Goal: Submit feedback/report problem: Submit feedback/report problem

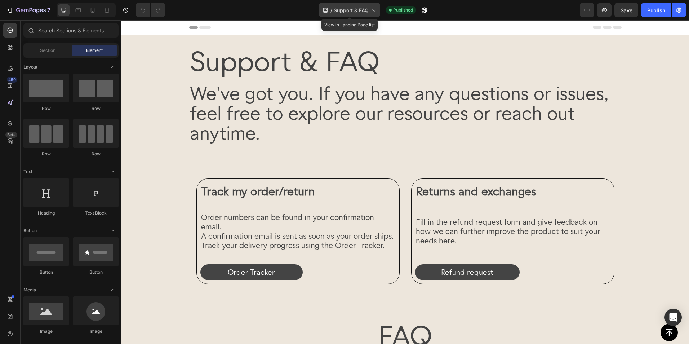
click at [377, 13] on icon at bounding box center [373, 9] width 7 height 7
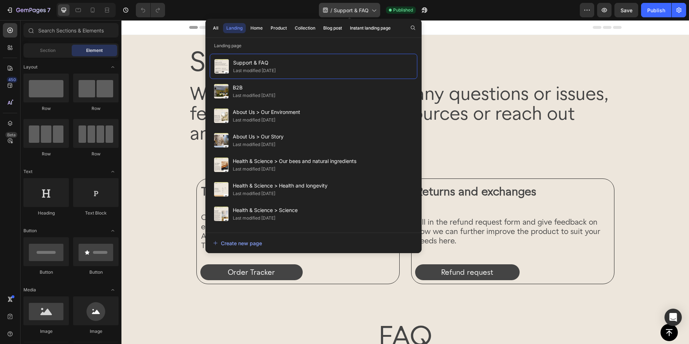
click at [376, 12] on icon at bounding box center [373, 9] width 7 height 7
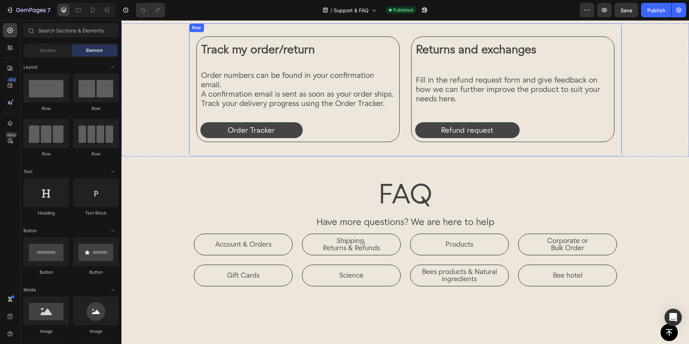
scroll to position [144, 0]
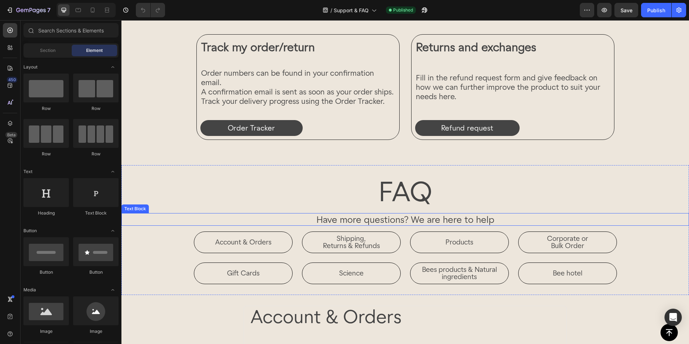
click at [364, 221] on p "Have more questions? We are here to help" at bounding box center [405, 219] width 566 height 11
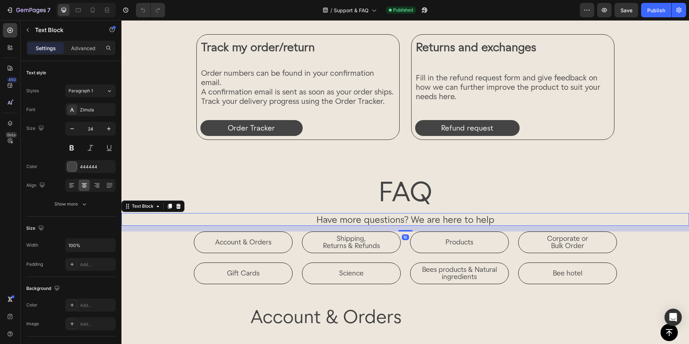
click at [295, 218] on p "Have more questions? We are here to help" at bounding box center [405, 219] width 566 height 11
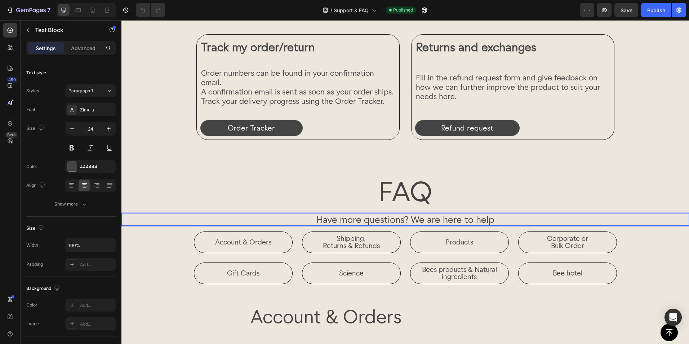
click at [297, 219] on p "Have more questions? We are here to help" at bounding box center [405, 219] width 566 height 11
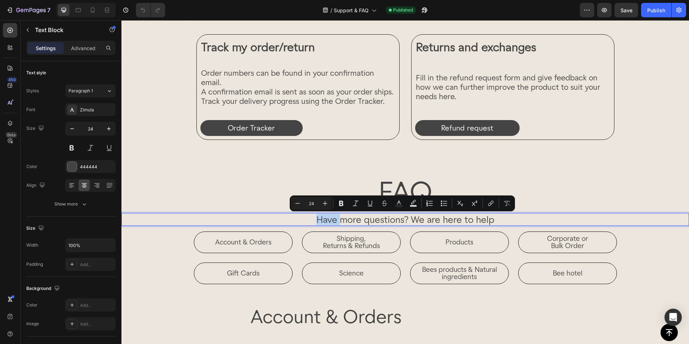
click at [301, 219] on p "Have more questions? We are here to help" at bounding box center [405, 219] width 566 height 11
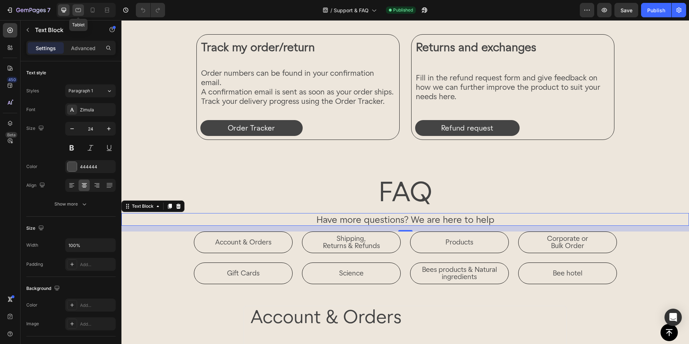
click at [84, 11] on div at bounding box center [78, 10] width 12 height 12
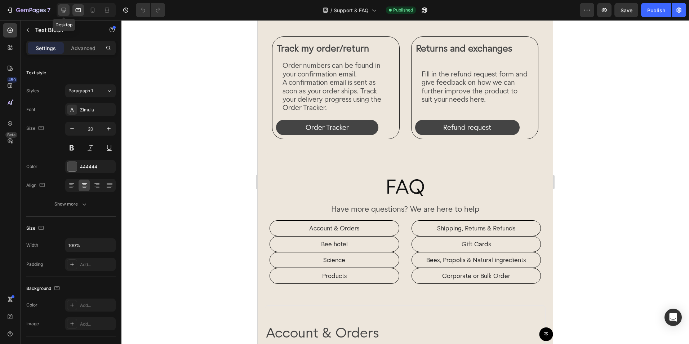
click at [64, 10] on icon at bounding box center [63, 9] width 7 height 7
type input "24"
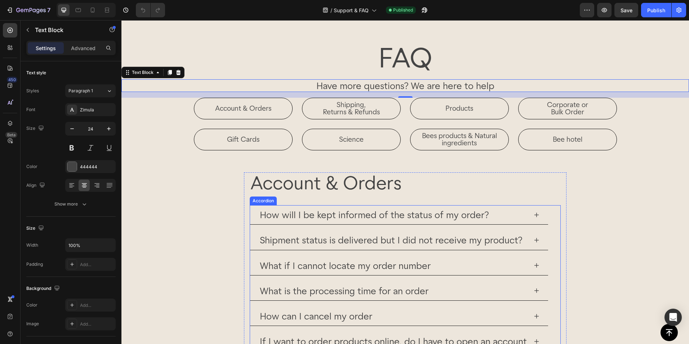
scroll to position [289, 0]
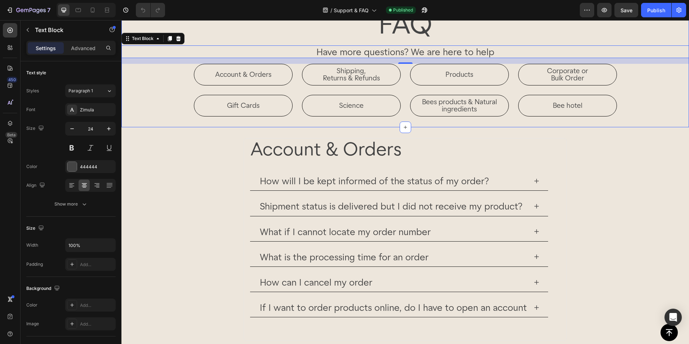
click at [171, 90] on div "FAQ Heading Have more questions? We are here to help Text Block 16 Account & Or…" at bounding box center [405, 62] width 568 height 108
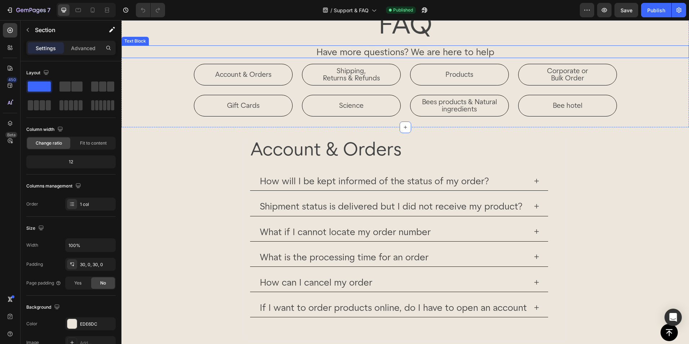
click at [249, 56] on p "Have more questions? We are here to help" at bounding box center [405, 51] width 566 height 11
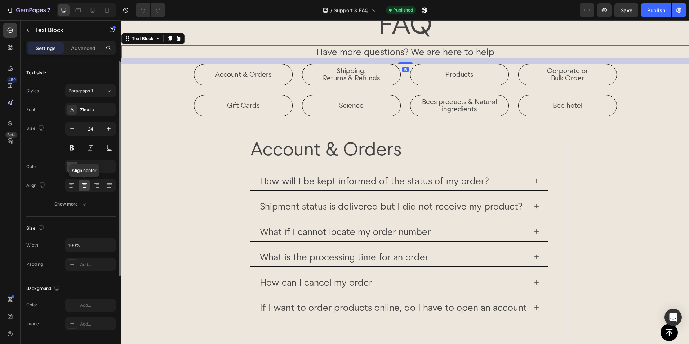
click at [81, 186] on icon at bounding box center [84, 185] width 7 height 7
click at [73, 186] on icon at bounding box center [71, 186] width 5 height 1
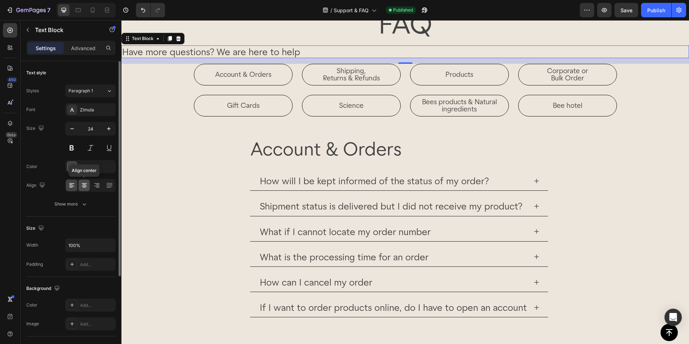
click at [84, 186] on icon at bounding box center [84, 186] width 5 height 1
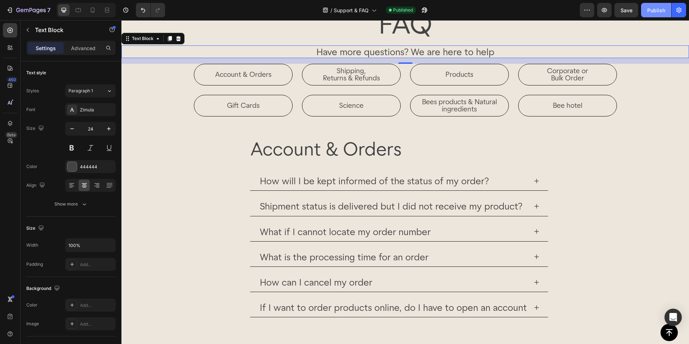
click at [665, 8] on div "Publish" at bounding box center [656, 10] width 18 height 8
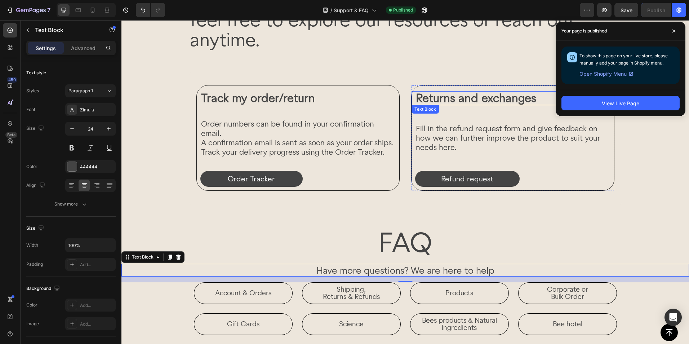
scroll to position [72, 0]
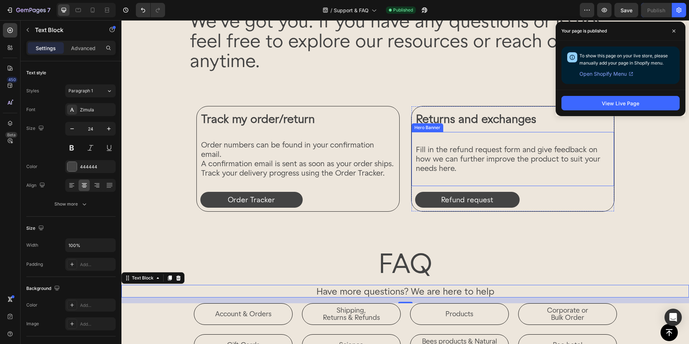
click at [449, 179] on div "Fill in the refund request form and give feedback on how we can further improve…" at bounding box center [513, 159] width 203 height 53
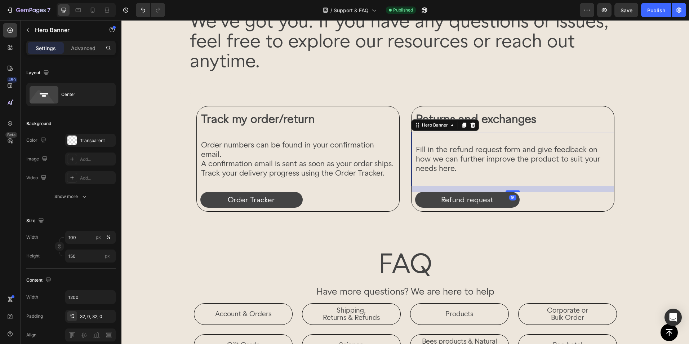
click at [454, 177] on div "Fill in the refund request form and give feedback on how we can further improve…" at bounding box center [513, 159] width 203 height 53
click at [452, 177] on div "Fill in the refund request form and give feedback on how we can further improve…" at bounding box center [513, 159] width 203 height 53
click at [445, 180] on div "Fill in the refund request form and give feedback on how we can further improve…" at bounding box center [513, 159] width 203 height 53
click at [428, 176] on div "Fill in the refund request form and give feedback on how we can further improve…" at bounding box center [513, 159] width 203 height 53
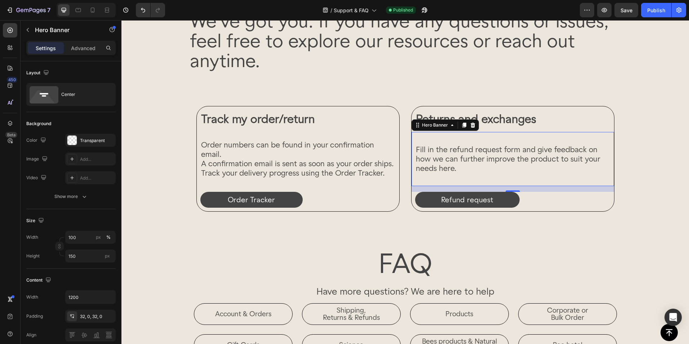
click at [428, 176] on div "Fill in the refund request form and give feedback on how we can further improve…" at bounding box center [513, 159] width 203 height 53
click at [462, 169] on p "Fill in the refund request form and give feedback on how we can further improve…" at bounding box center [513, 159] width 194 height 28
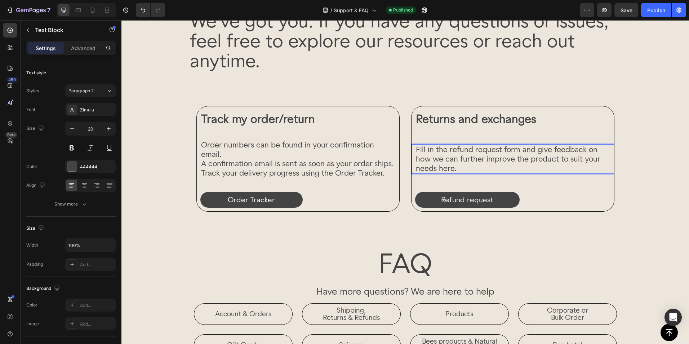
click at [462, 169] on p "Fill in the refund request form and give feedback on how we can further improve…" at bounding box center [513, 159] width 194 height 28
click at [440, 185] on div "Fill in the refund request form and give feedback on how we can further improve…" at bounding box center [513, 159] width 203 height 53
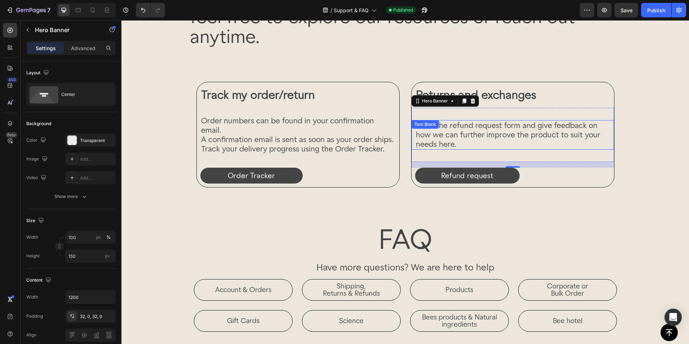
scroll to position [216, 0]
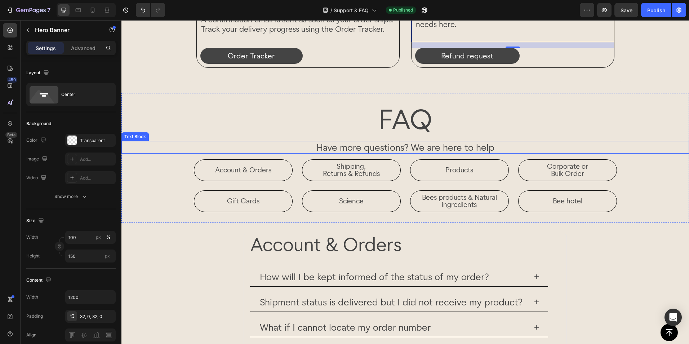
click at [372, 149] on p "Have more questions? We are here to help" at bounding box center [405, 147] width 566 height 11
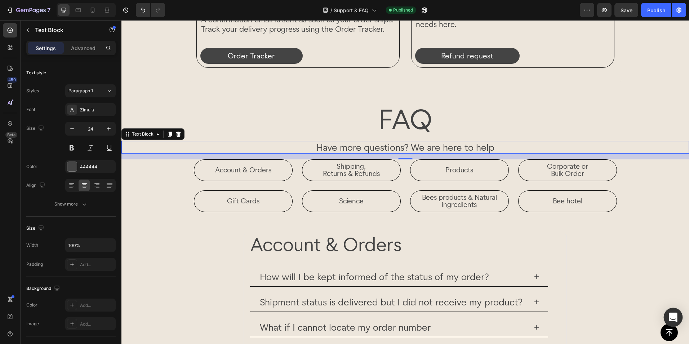
click at [677, 314] on icon "Open Intercom Messenger" at bounding box center [673, 317] width 9 height 9
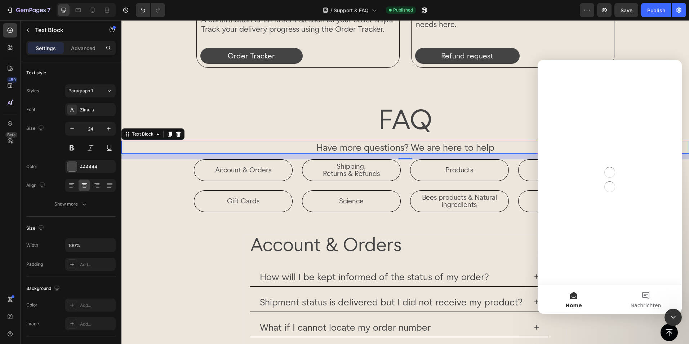
scroll to position [0, 0]
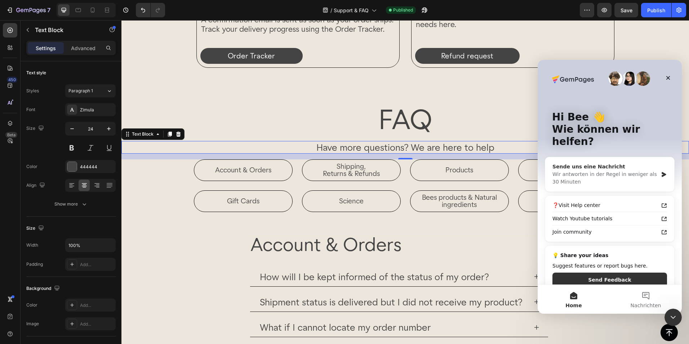
click at [634, 163] on div "Sende uns eine Nachricht" at bounding box center [606, 167] width 106 height 8
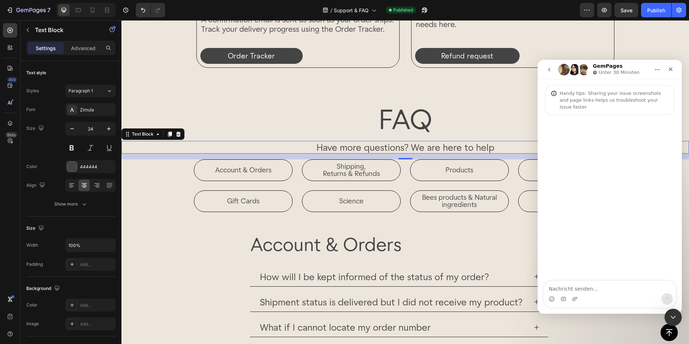
click at [576, 291] on textarea "Nachricht senden..." at bounding box center [610, 287] width 132 height 12
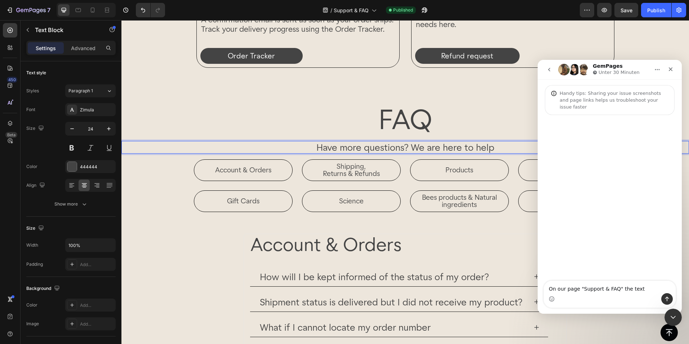
click at [421, 143] on p "Have more questions? We are here to help" at bounding box center [405, 147] width 566 height 11
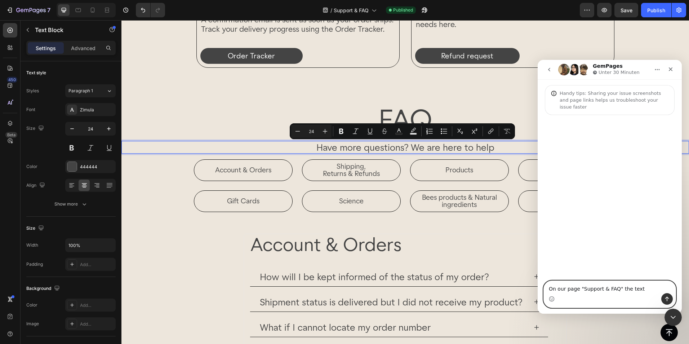
click at [638, 288] on textarea "On our page "Support & FAQ" the text" at bounding box center [610, 287] width 132 height 12
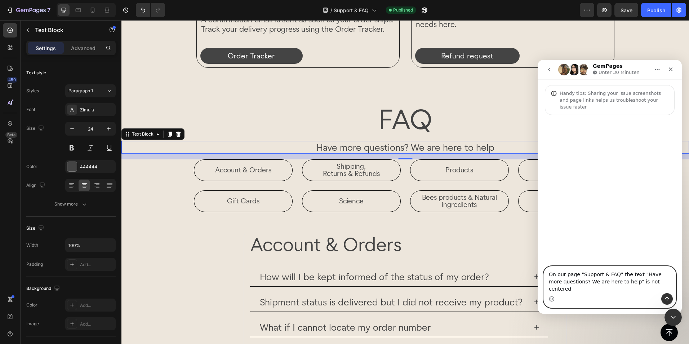
drag, startPoint x: 655, startPoint y: 290, endPoint x: 648, endPoint y: 289, distance: 6.9
click at [648, 289] on textarea "On our page "Support & FAQ" the text "Have more questions? We are here to help"…" at bounding box center [610, 279] width 132 height 27
click at [655, 291] on textarea "On our page "Support & FAQ" the text "Have more questions? We are here to help"…" at bounding box center [610, 279] width 132 height 27
click at [660, 289] on textarea "On our page "Support & FAQ" the text "Have more questions? We are here to help"…" at bounding box center [610, 279] width 132 height 27
type textarea "On our page "Support & FAQ" the text "Have more questions? We are here to help"…"
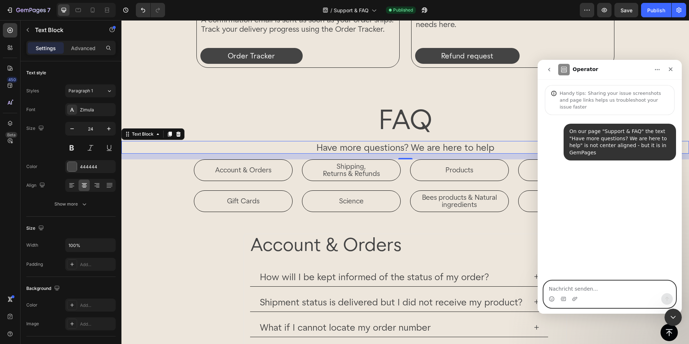
click at [600, 288] on textarea "Nachricht senden..." at bounding box center [610, 287] width 132 height 12
paste textarea "[URL][DOMAIN_NAME]"
type textarea "[URL][DOMAIN_NAME]"
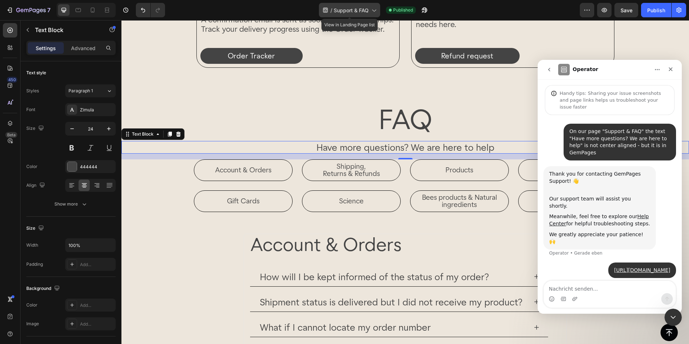
click at [360, 4] on div "/ Support & FAQ" at bounding box center [349, 10] width 61 height 14
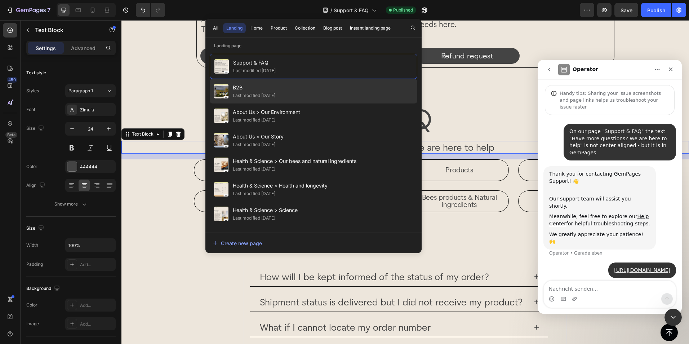
click at [275, 88] on span "B2B" at bounding box center [254, 87] width 43 height 9
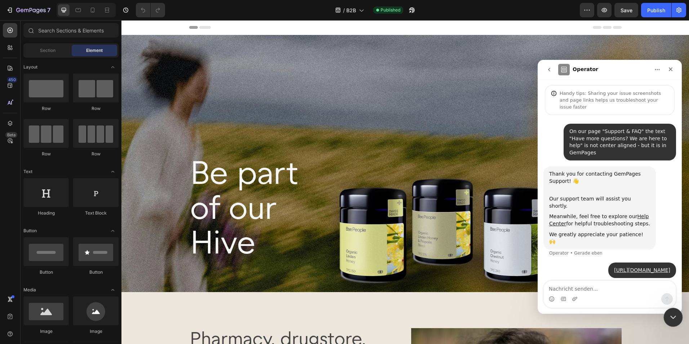
click at [668, 317] on icon "Intercom-Nachrichtendienst schließen" at bounding box center [672, 316] width 9 height 9
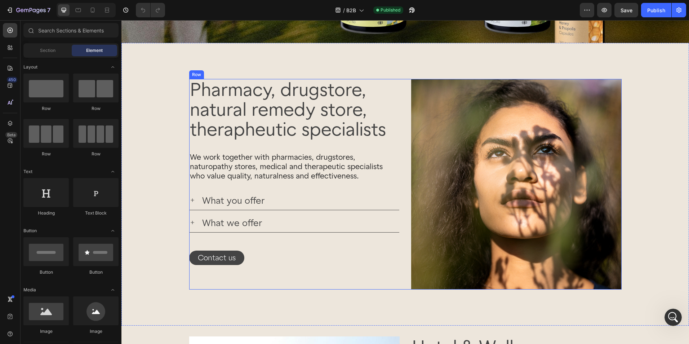
scroll to position [252, 0]
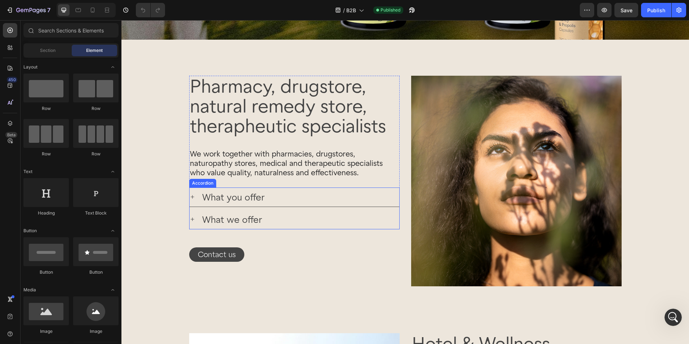
click at [191, 197] on icon at bounding box center [193, 197] width 4 height 4
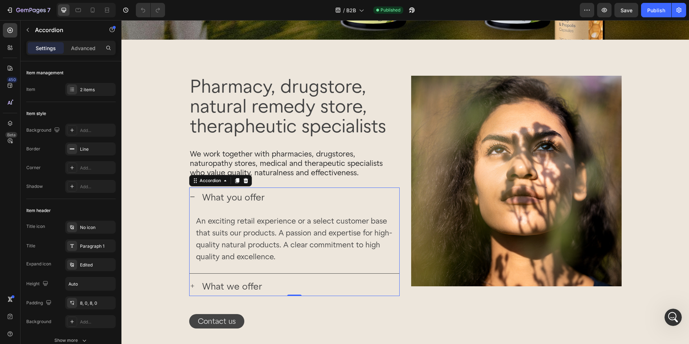
click at [191, 197] on icon at bounding box center [192, 196] width 4 height 1
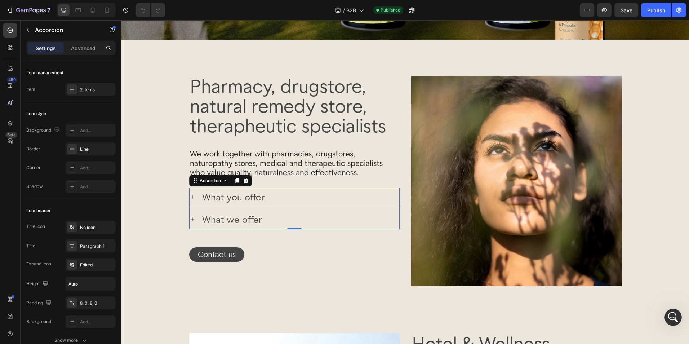
click at [190, 218] on icon at bounding box center [193, 219] width 6 height 6
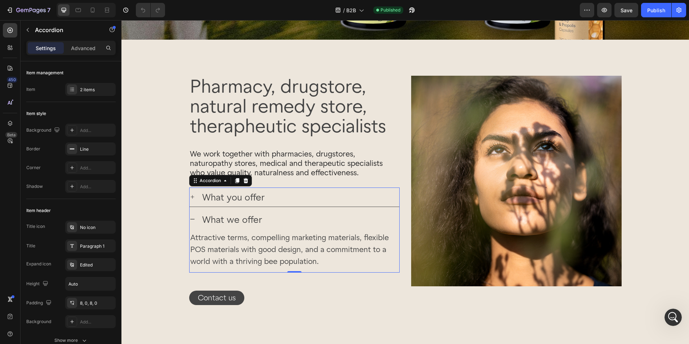
click at [190, 218] on icon at bounding box center [193, 219] width 6 height 6
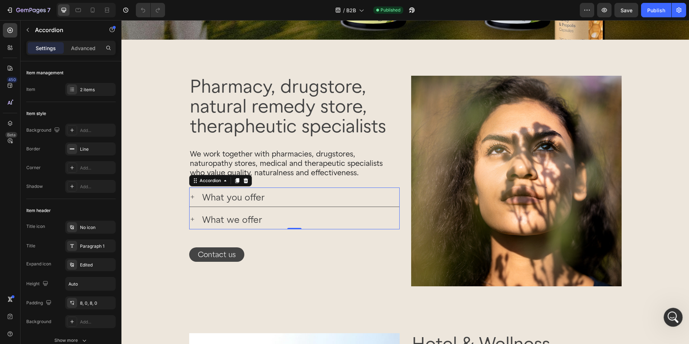
click at [674, 323] on div "Intercom-Nachrichtendienst öffnen" at bounding box center [672, 316] width 24 height 24
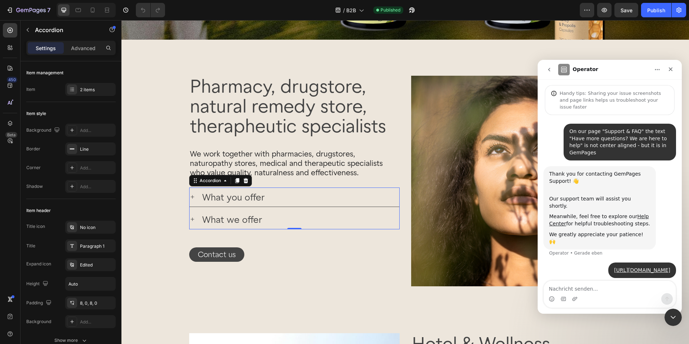
click at [549, 69] on icon "go back" at bounding box center [549, 70] width 2 height 4
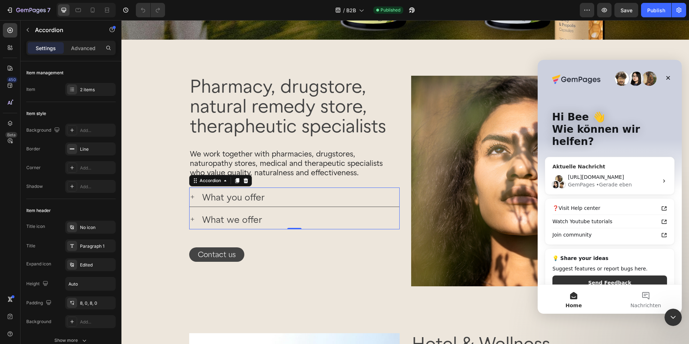
click at [623, 181] on div "• Gerade eben" at bounding box center [614, 185] width 36 height 8
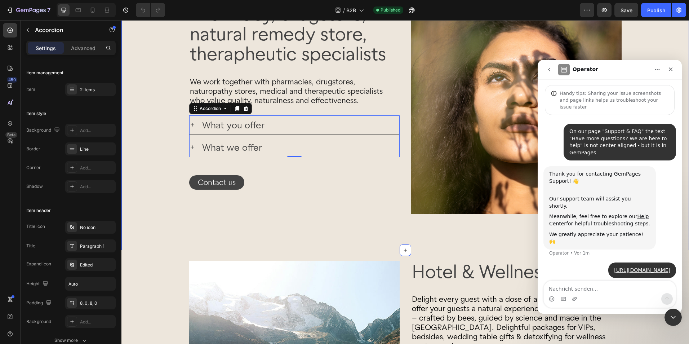
scroll to position [505, 0]
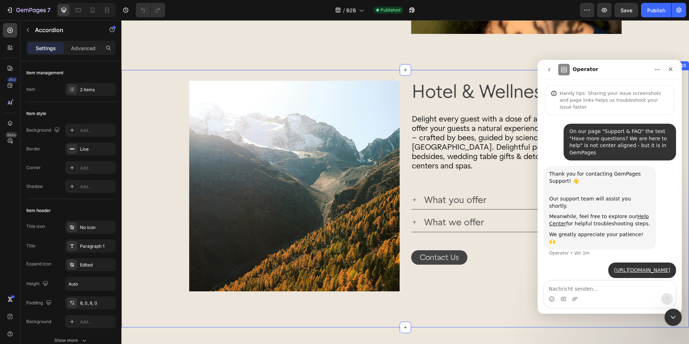
click at [163, 223] on div "Image Hotel & Wellness Heading Delight every guest with a dose of alpine goodne…" at bounding box center [405, 186] width 568 height 211
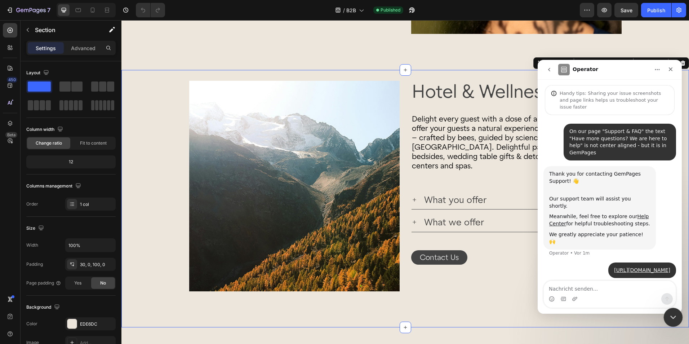
click at [671, 312] on icon "Intercom-Nachrichtendienst schließen" at bounding box center [672, 316] width 9 height 9
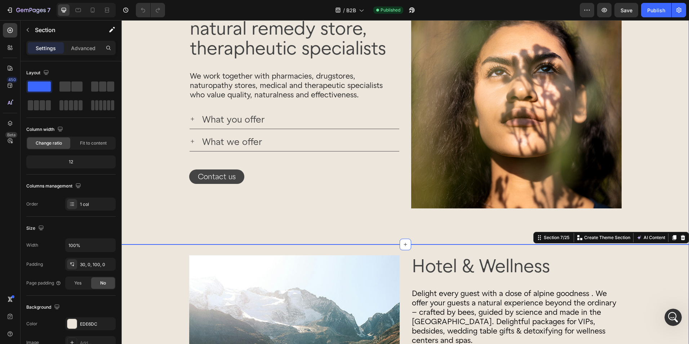
scroll to position [288, 0]
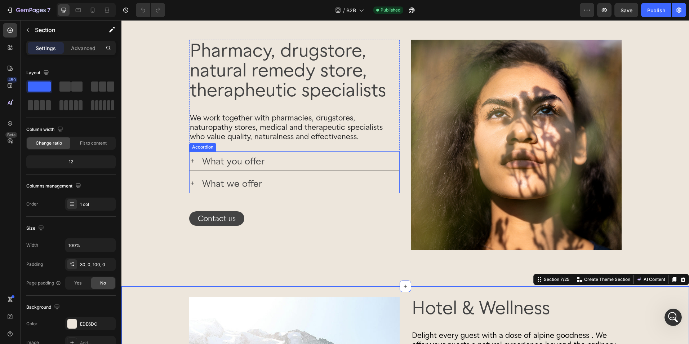
click at [272, 183] on div "What we offer" at bounding box center [300, 183] width 198 height 13
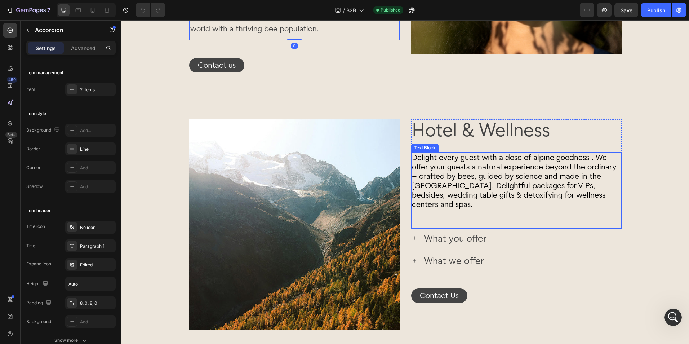
scroll to position [541, 0]
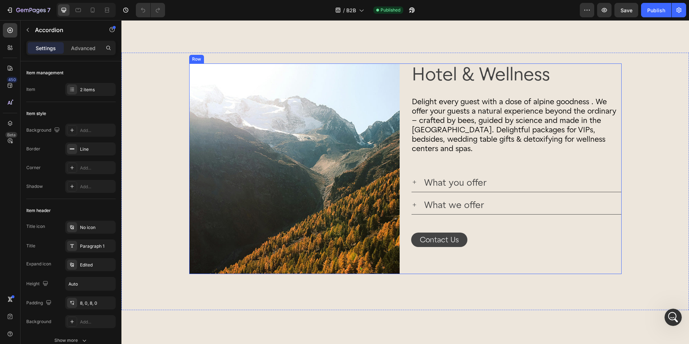
click at [473, 204] on div "What we offer" at bounding box center [517, 204] width 210 height 19
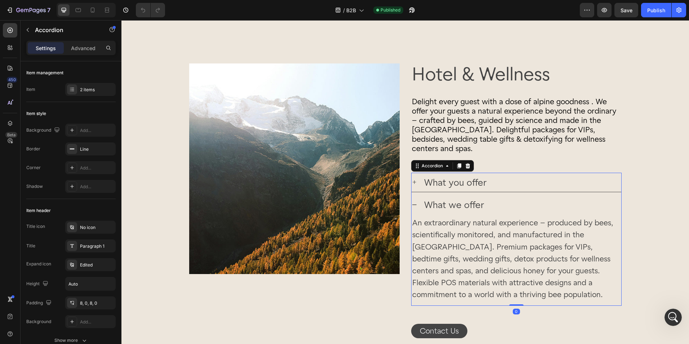
click at [488, 176] on div "What you offer" at bounding box center [522, 182] width 198 height 13
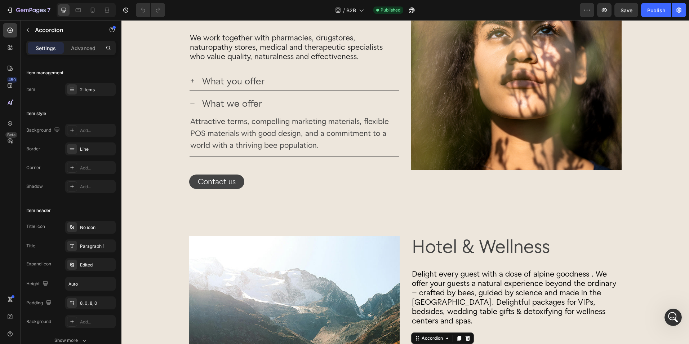
scroll to position [288, 0]
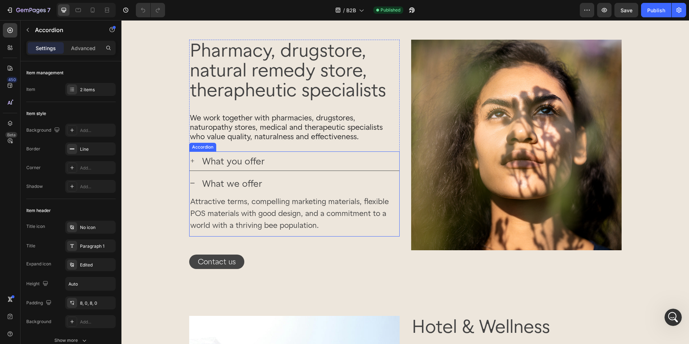
click at [267, 161] on div "What you offer" at bounding box center [300, 160] width 198 height 13
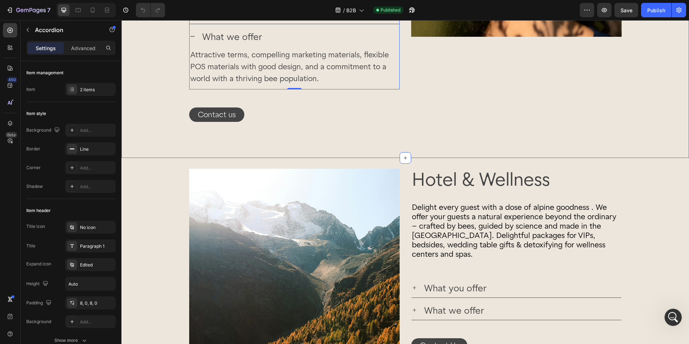
scroll to position [505, 0]
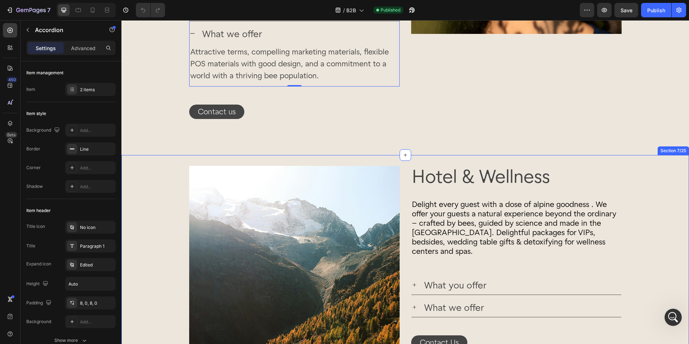
click at [656, 182] on div "Image Hotel & Wellness Heading Delight every guest with a dose of alpine goodne…" at bounding box center [405, 271] width 568 height 211
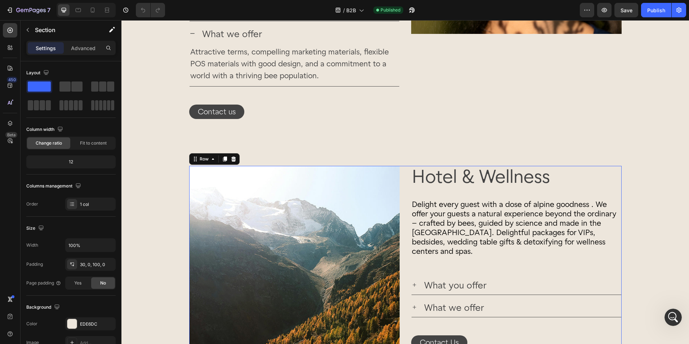
click at [402, 191] on div "Image Hotel & Wellness Heading Delight every guest with a dose of alpine goodne…" at bounding box center [405, 271] width 433 height 211
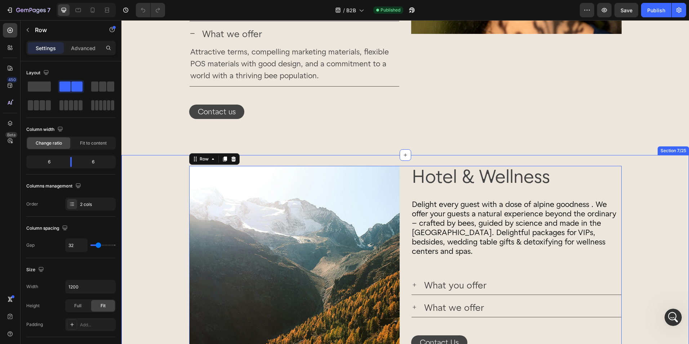
click at [640, 185] on div "Image Hotel & Wellness Heading Delight every guest with a dose of alpine goodne…" at bounding box center [405, 271] width 568 height 211
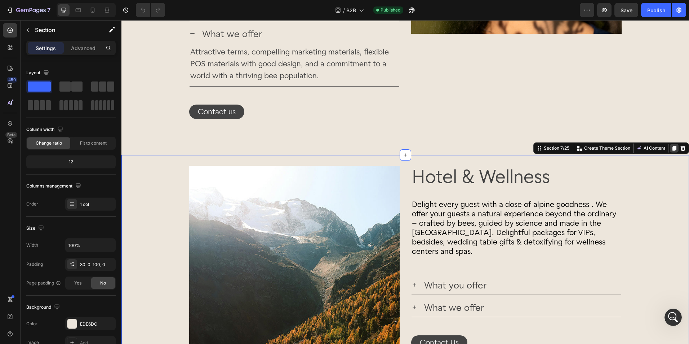
click at [673, 151] on icon at bounding box center [675, 148] width 4 height 5
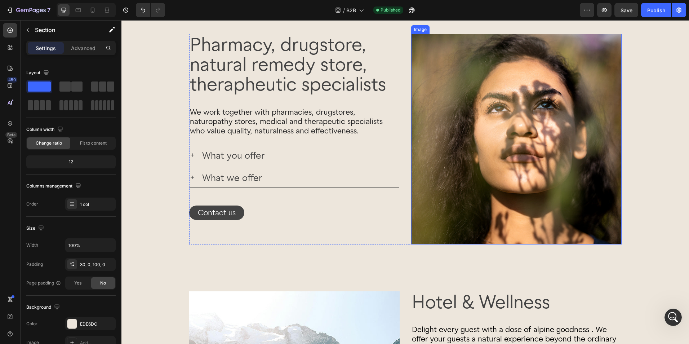
scroll to position [331, 0]
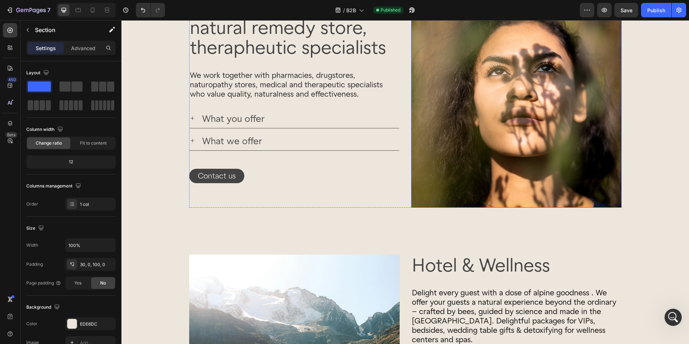
click at [458, 127] on img at bounding box center [516, 102] width 211 height 211
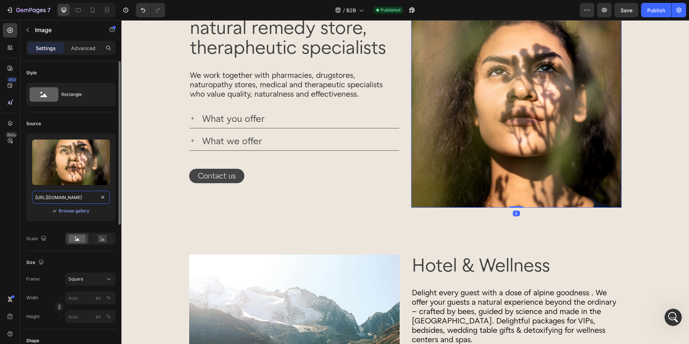
click at [73, 196] on input "[URL][DOMAIN_NAME]" at bounding box center [71, 197] width 78 height 13
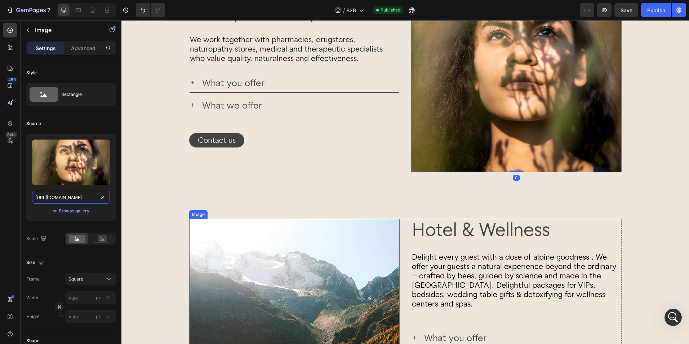
scroll to position [439, 0]
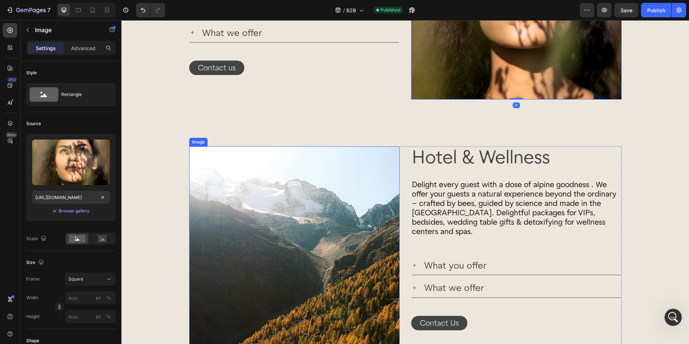
click at [320, 216] on img at bounding box center [294, 251] width 211 height 211
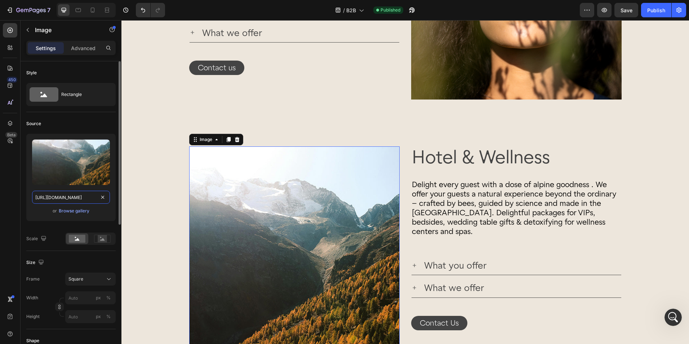
click at [62, 202] on input "[URL][DOMAIN_NAME]" at bounding box center [71, 197] width 78 height 13
paste input "8600d89-b116-40cb-9990-eb3afdca4d77"
type input "[URL][DOMAIN_NAME]"
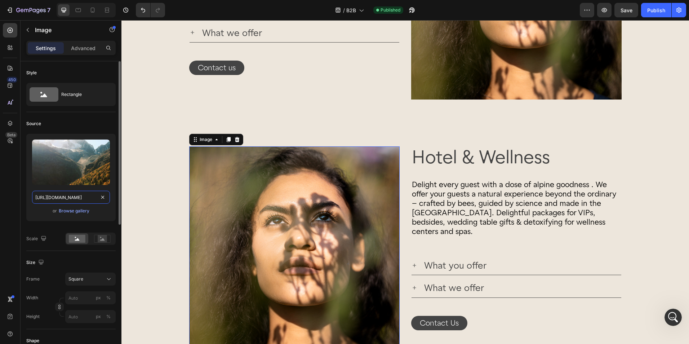
scroll to position [0, 222]
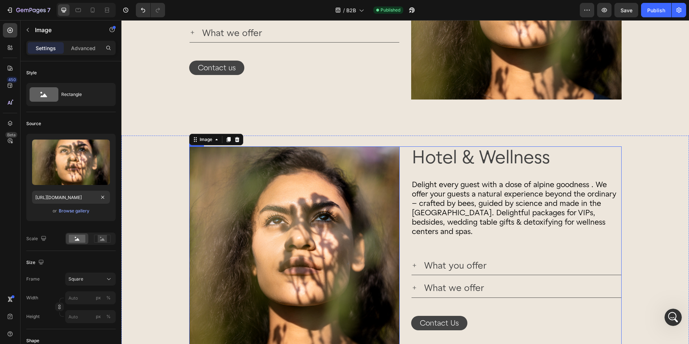
click at [401, 189] on div "Image 0 Hotel & Wellness Heading Delight every guest with a dose of alpine good…" at bounding box center [405, 251] width 433 height 211
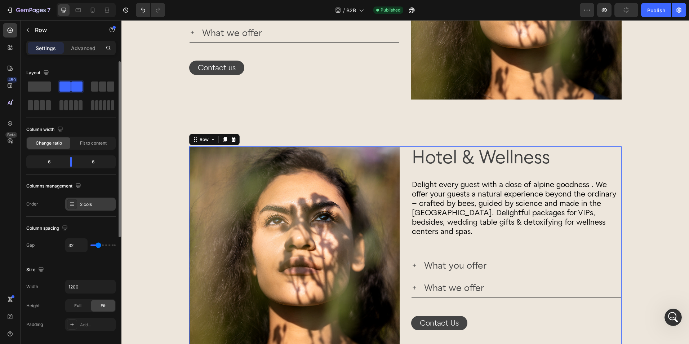
click at [87, 202] on div "2 cols" at bounding box center [97, 204] width 34 height 6
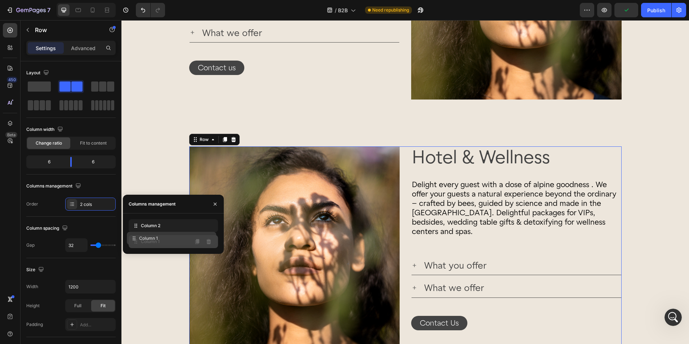
drag, startPoint x: 137, startPoint y: 227, endPoint x: 136, endPoint y: 239, distance: 12.7
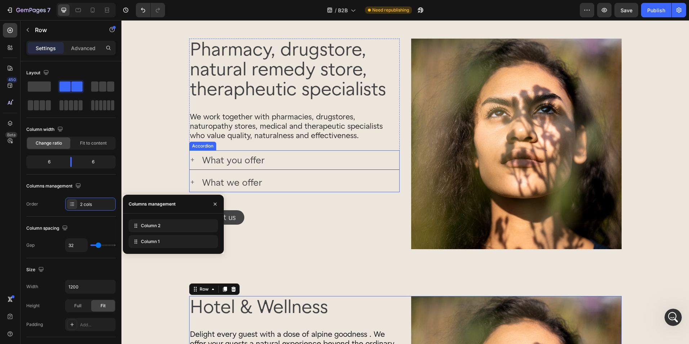
scroll to position [223, 0]
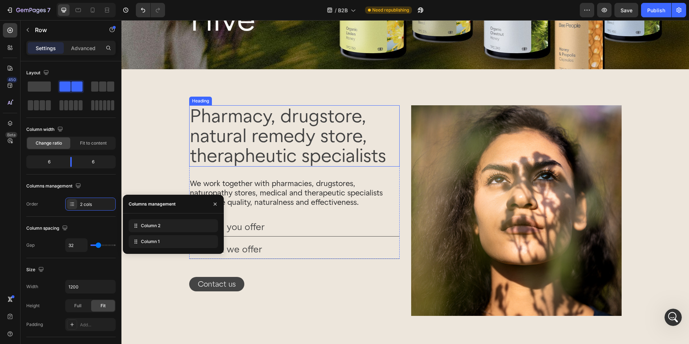
click at [285, 130] on h2 "Pharmacy, drugstore, natural remedy store, therapheutic specialists" at bounding box center [294, 135] width 211 height 61
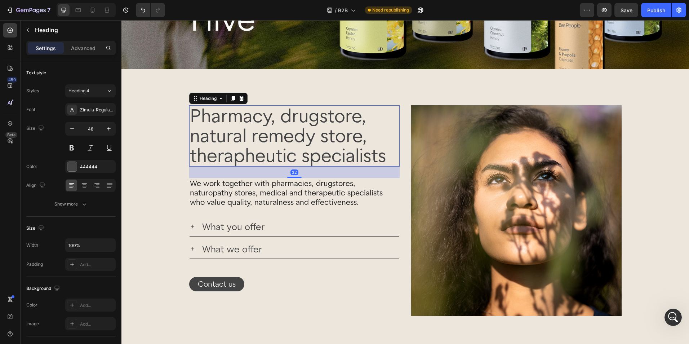
click at [285, 130] on h2 "Pharmacy, drugstore, natural remedy store, therapheutic specialists" at bounding box center [294, 135] width 211 height 61
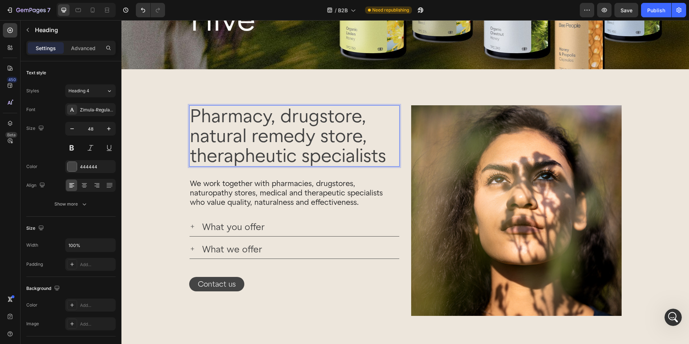
click at [285, 130] on p "Pharmacy, drugstore, natural remedy store, therapheutic specialists" at bounding box center [294, 136] width 209 height 60
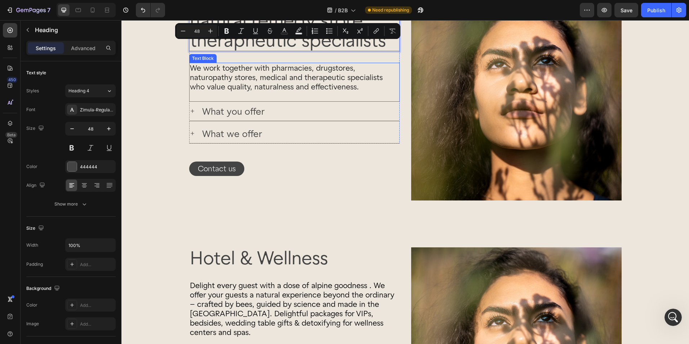
scroll to position [403, 0]
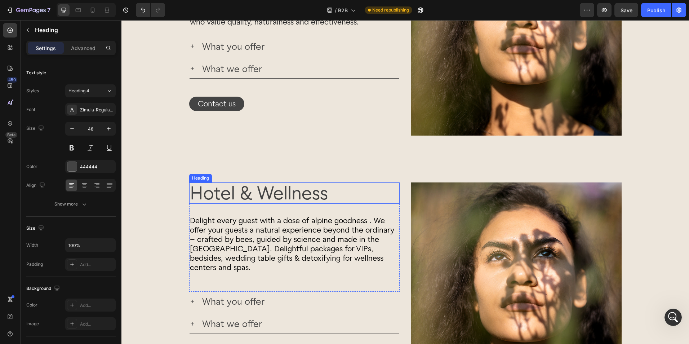
click at [265, 192] on h2 "Hotel & Wellness" at bounding box center [294, 192] width 211 height 21
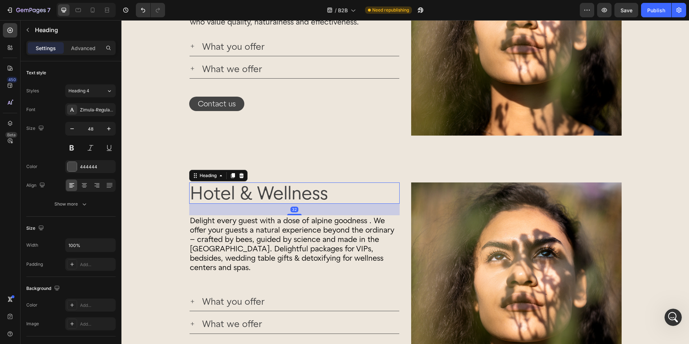
click at [265, 192] on h2 "Hotel & Wellness" at bounding box center [294, 192] width 211 height 21
click at [265, 192] on p "Hotel & Wellness" at bounding box center [294, 193] width 209 height 20
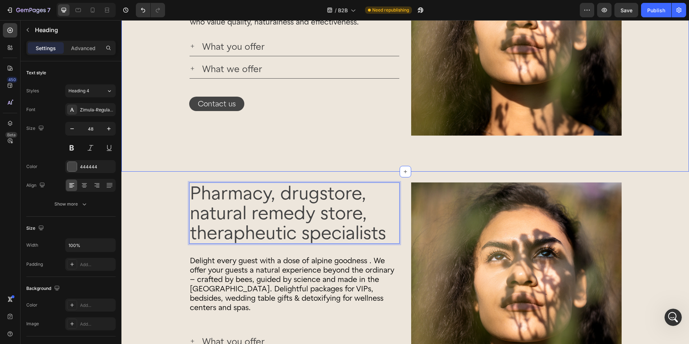
scroll to position [223, 0]
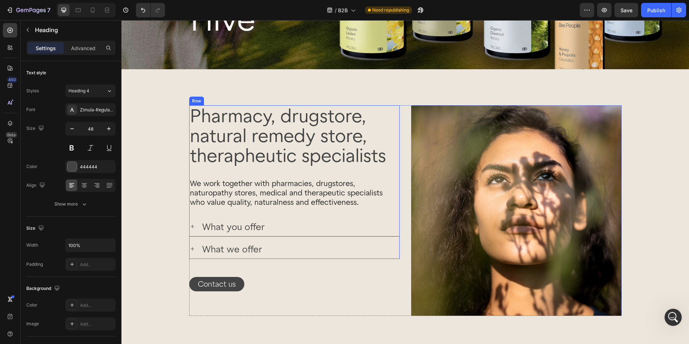
click at [248, 187] on p "We work together with pharmacies, drugstores, naturopathy stores, medical and t…" at bounding box center [294, 193] width 209 height 28
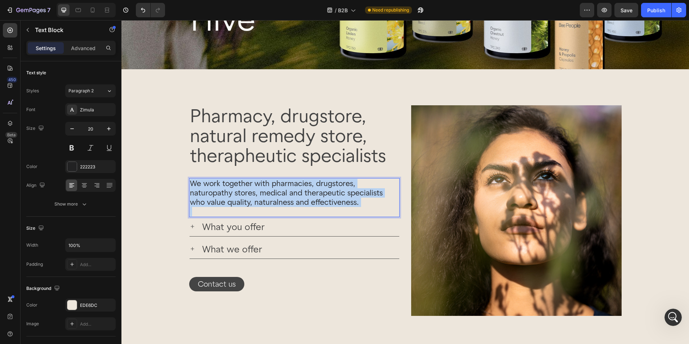
click at [248, 187] on p "We work together with pharmacies, drugstores, naturopathy stores, medical and t…" at bounding box center [294, 193] width 209 height 28
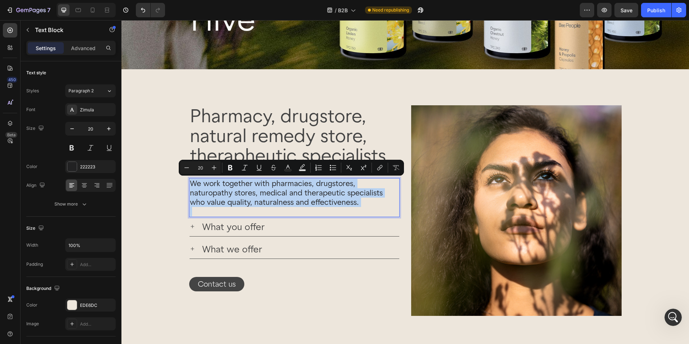
copy p "We work together with pharmacies, drugstores, naturopathy stores, medical and t…"
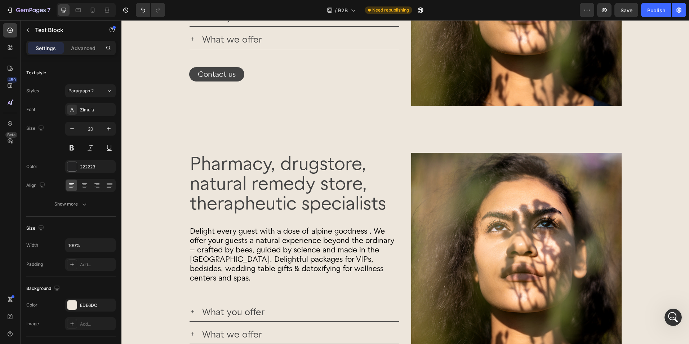
scroll to position [475, 0]
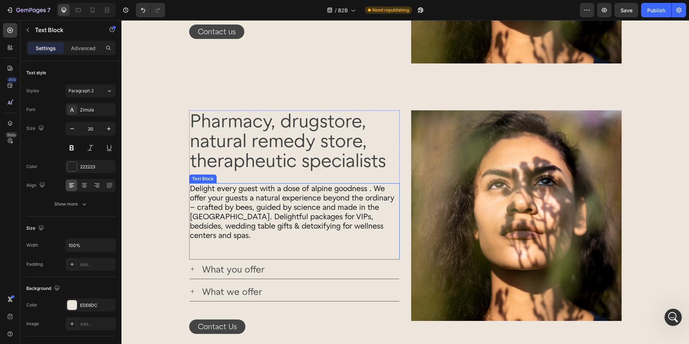
click at [239, 221] on span "Delight every guest with a dose of alpine goodness . We offer your guests a nat…" at bounding box center [292, 212] width 204 height 56
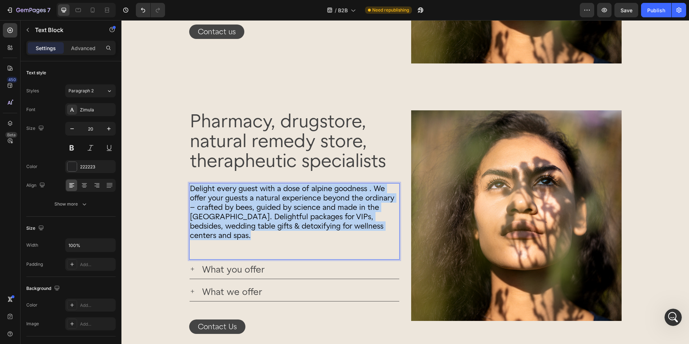
click at [239, 221] on span "Delight every guest with a dose of alpine goodness . We offer your guests a nat…" at bounding box center [292, 212] width 204 height 56
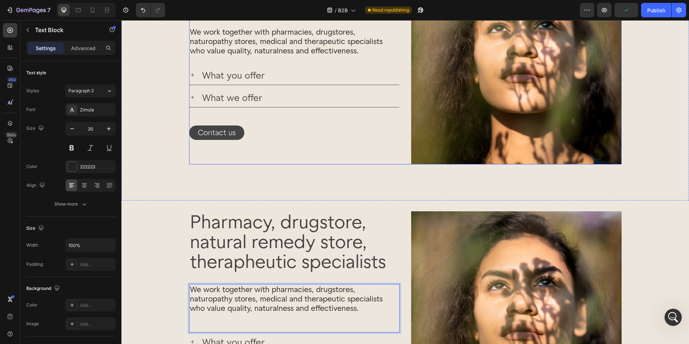
scroll to position [295, 0]
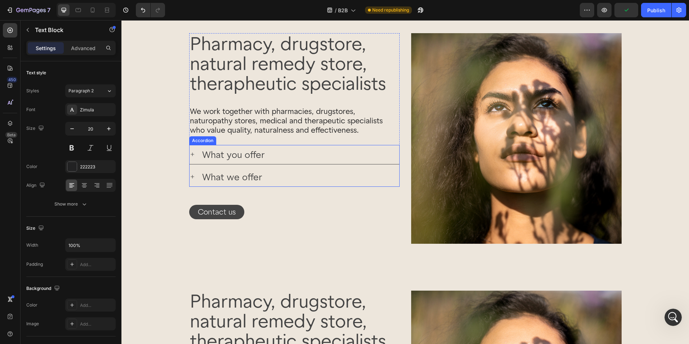
click at [233, 158] on p "What you offer" at bounding box center [233, 154] width 63 height 11
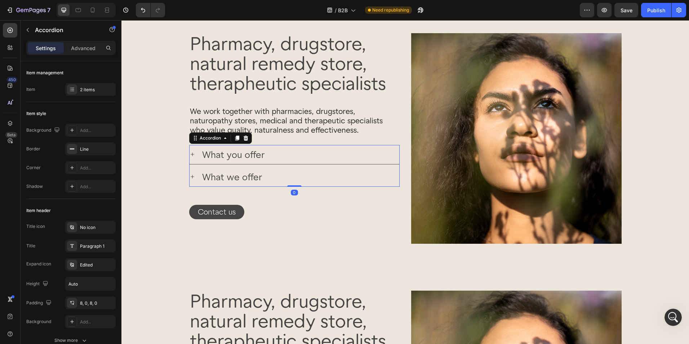
click at [194, 156] on div "What you offer" at bounding box center [295, 154] width 210 height 19
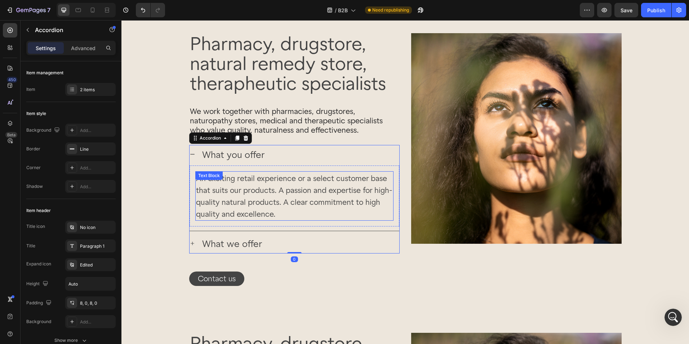
click at [258, 181] on span "An exciting retail experience or a select customer base that suits our products…" at bounding box center [294, 196] width 196 height 45
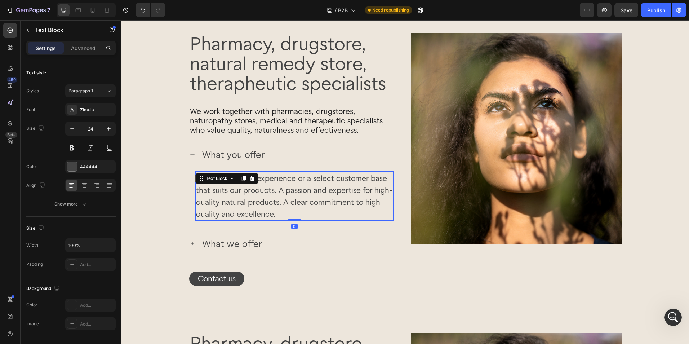
click at [258, 181] on span "An exciting retail experience or a select customer base that suits our products…" at bounding box center [294, 196] width 196 height 45
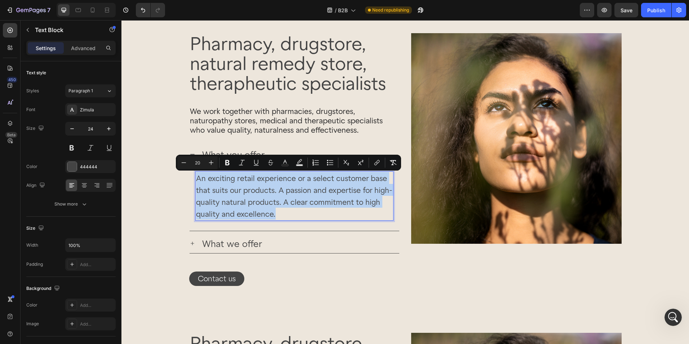
copy span "An exciting retail experience or a select customer base that suits our products…"
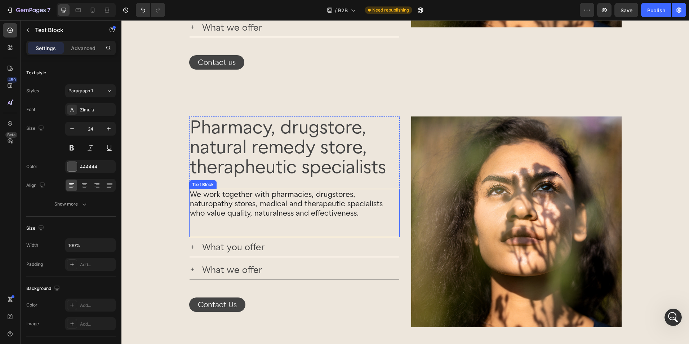
scroll to position [583, 0]
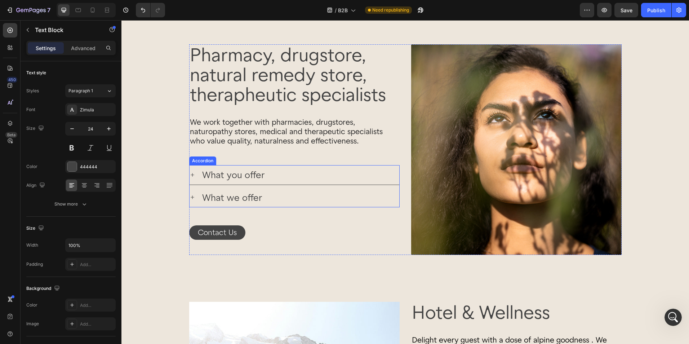
click at [190, 174] on icon at bounding box center [193, 175] width 6 height 6
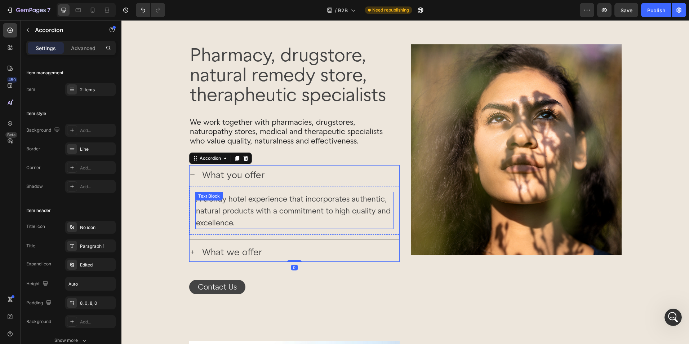
click at [246, 199] on span "A trendy hotel experience that incorporates authentic, natural products with a …" at bounding box center [293, 210] width 195 height 33
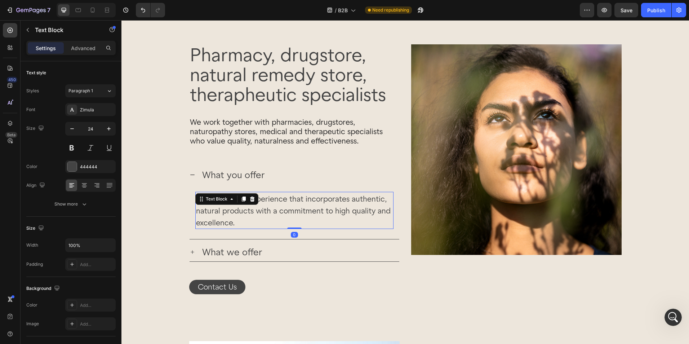
click at [248, 199] on div at bounding box center [252, 199] width 9 height 9
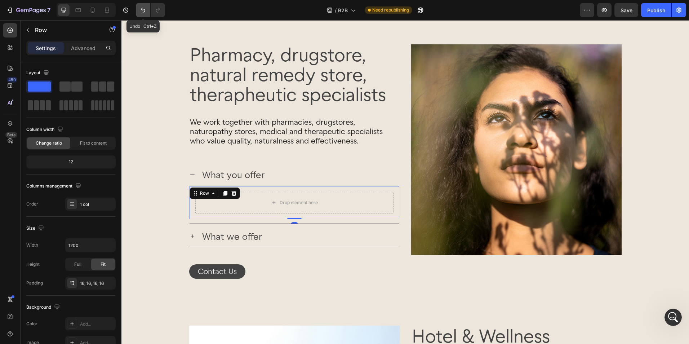
click at [143, 7] on icon "Undo/Redo" at bounding box center [143, 9] width 7 height 7
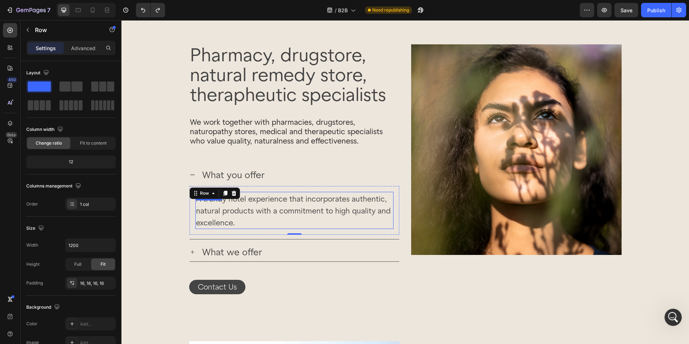
click at [295, 213] on span "A trendy hotel experience that incorporates authentic, natural products with a …" at bounding box center [293, 210] width 195 height 33
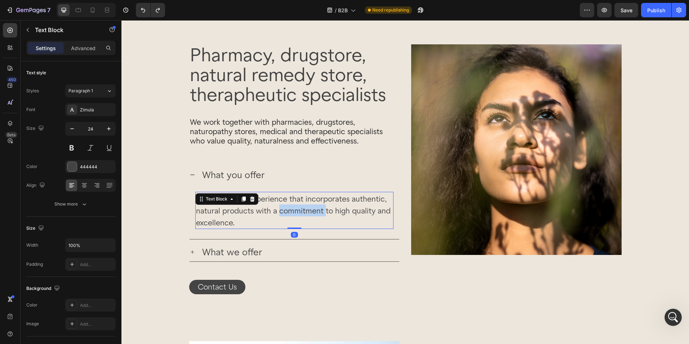
click at [295, 213] on span "A trendy hotel experience that incorporates authentic, natural products with a …" at bounding box center [293, 210] width 195 height 33
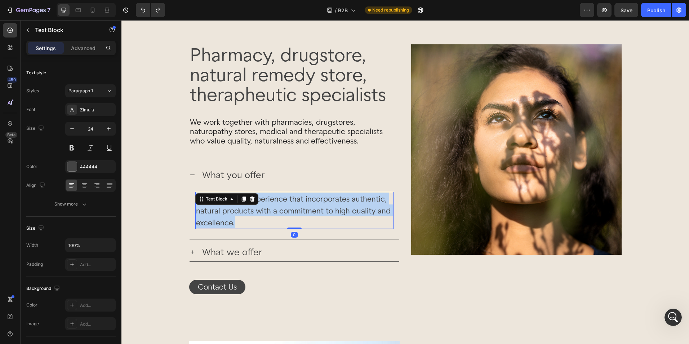
click at [295, 213] on span "A trendy hotel experience that incorporates authentic, natural products with a …" at bounding box center [293, 210] width 195 height 33
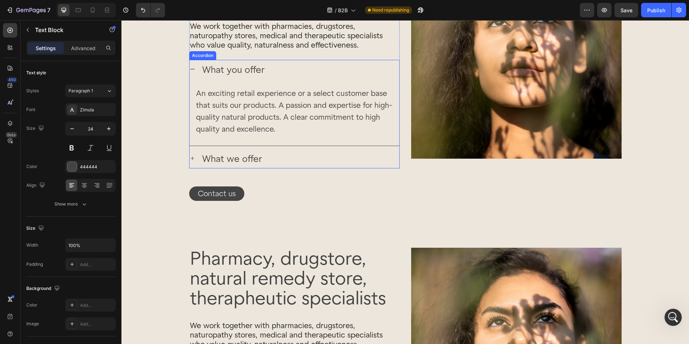
scroll to position [367, 0]
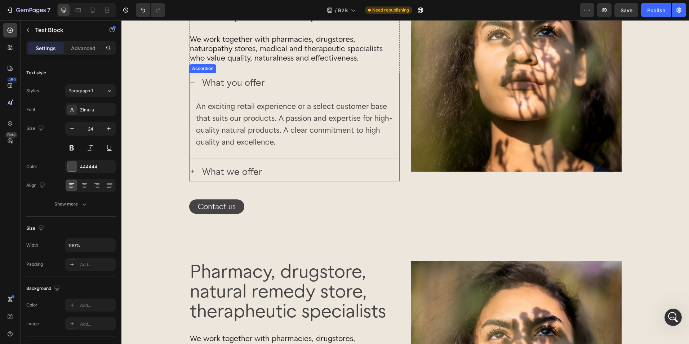
click at [195, 172] on div "What we offer" at bounding box center [295, 171] width 210 height 19
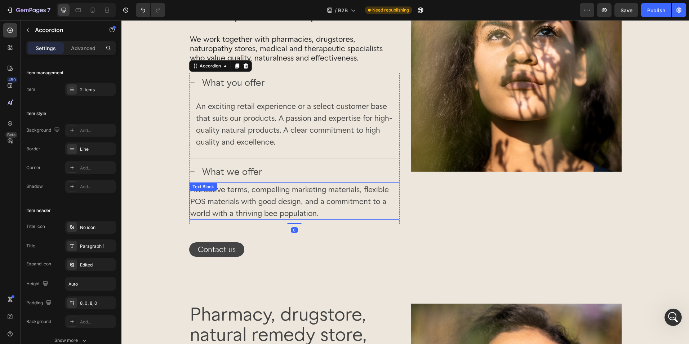
click at [260, 199] on span "Attractive terms, compelling marketing materials, flexible POS materials with g…" at bounding box center [289, 201] width 199 height 33
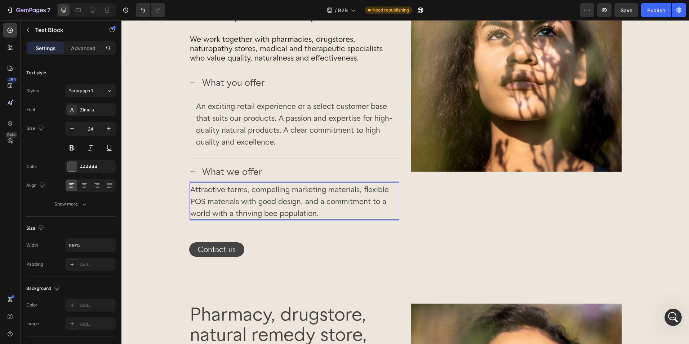
click at [260, 199] on span "Attractive terms, compelling marketing materials, flexible POS materials with g…" at bounding box center [289, 201] width 199 height 33
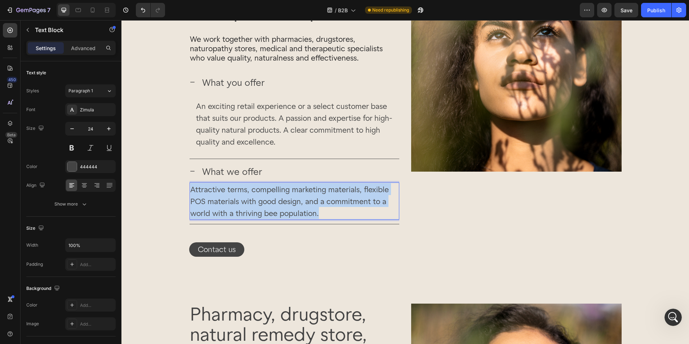
click at [260, 199] on span "Attractive terms, compelling marketing materials, flexible POS materials with g…" at bounding box center [289, 201] width 199 height 33
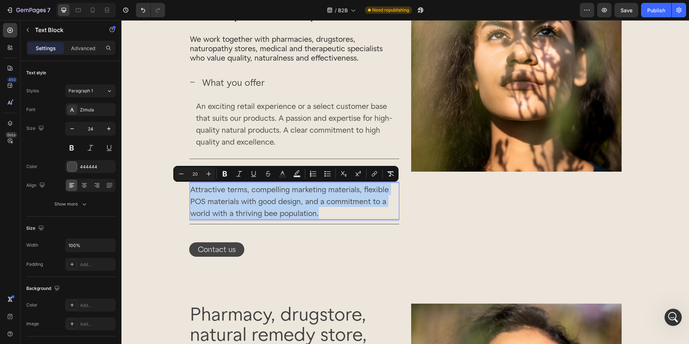
copy span "Attractive terms, compelling marketing materials, flexible POS materials with g…"
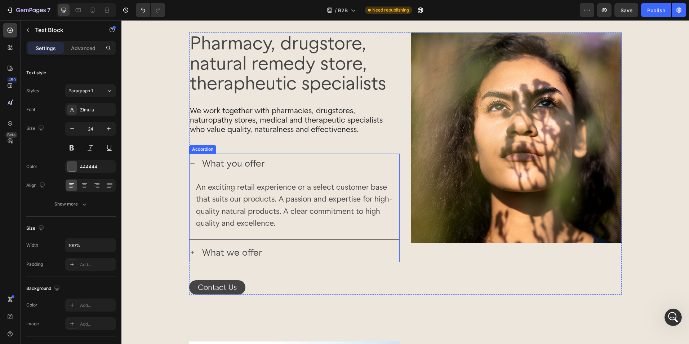
scroll to position [691, 0]
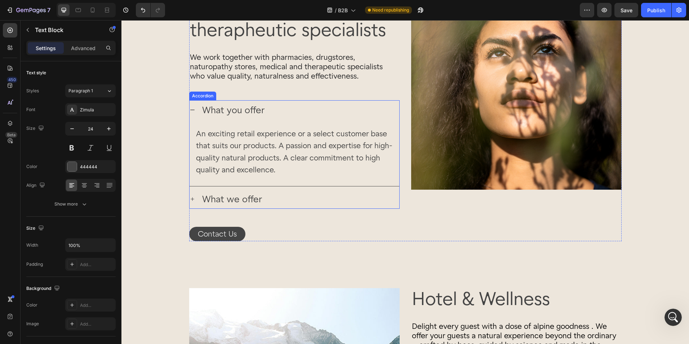
click at [193, 200] on div "What we offer" at bounding box center [295, 198] width 210 height 19
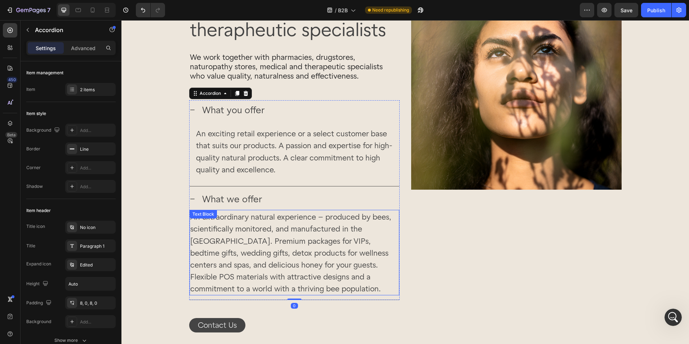
click at [270, 230] on span "An extraordinary natural experience – produced by bees, scientifically monitore…" at bounding box center [290, 252] width 201 height 81
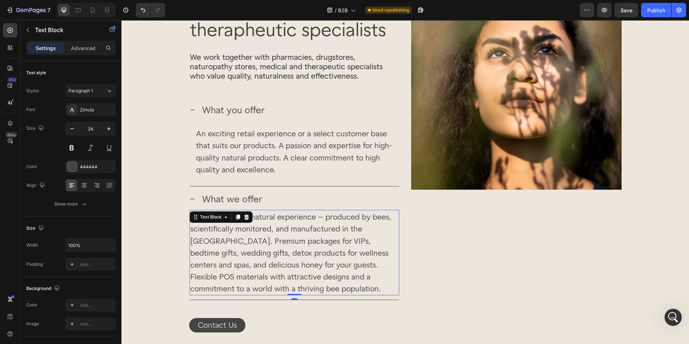
click at [270, 230] on span "An extraordinary natural experience – produced by bees, scientifically monitore…" at bounding box center [290, 252] width 201 height 81
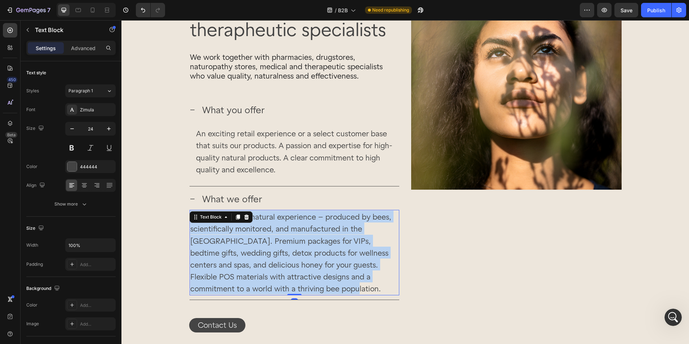
click at [270, 230] on span "An extraordinary natural experience – produced by bees, scientifically monitore…" at bounding box center [290, 252] width 201 height 81
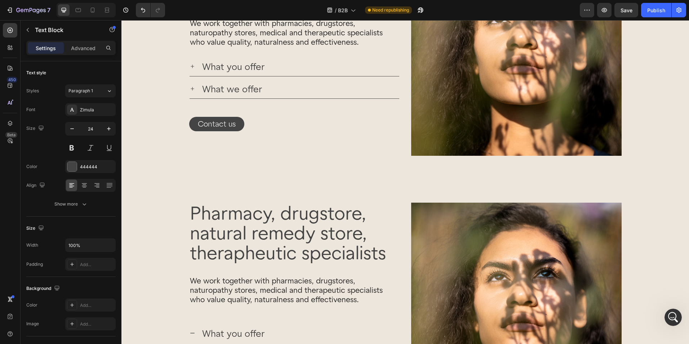
scroll to position [318, 0]
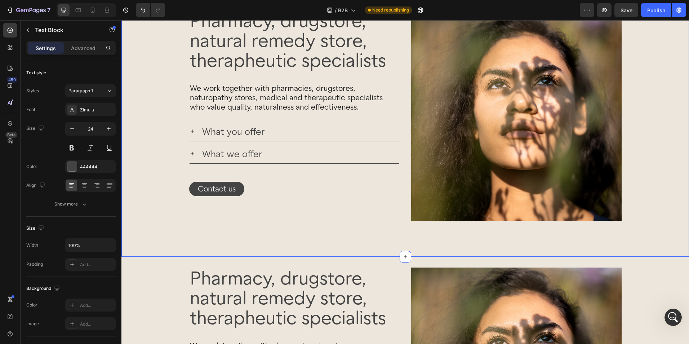
click at [655, 220] on div "Pharmacy, drugstore, natural remedy store, therapheutic specialists Heading We …" at bounding box center [405, 115] width 568 height 211
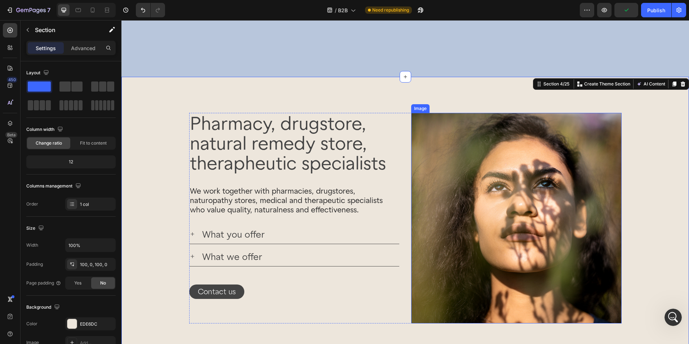
scroll to position [282, 0]
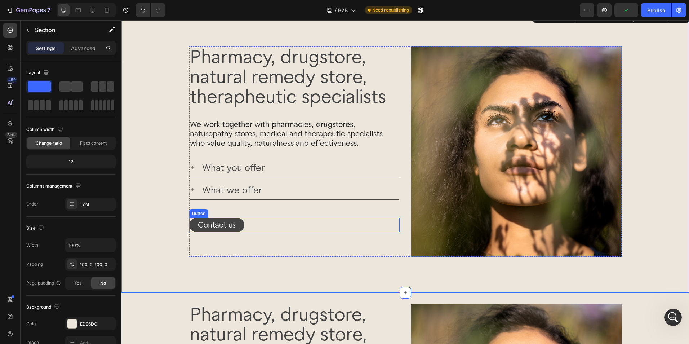
click at [244, 225] on div "Contact us Button" at bounding box center [294, 225] width 211 height 14
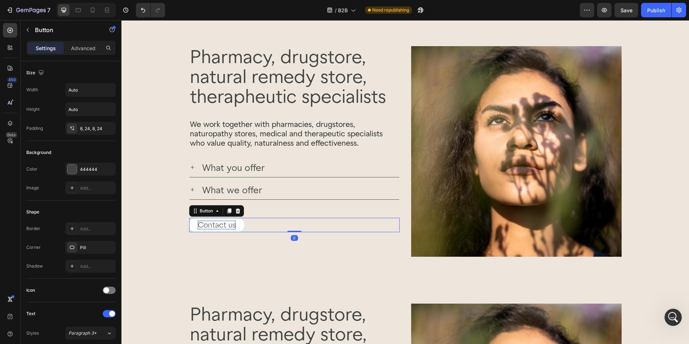
click at [233, 224] on p "Contact us" at bounding box center [217, 225] width 38 height 9
click at [235, 224] on link "Contact us" at bounding box center [216, 225] width 55 height 14
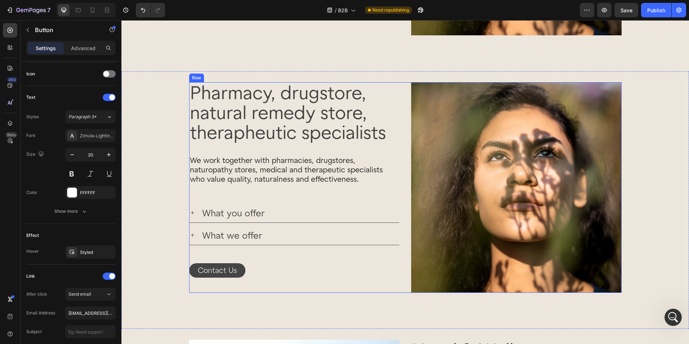
scroll to position [534, 0]
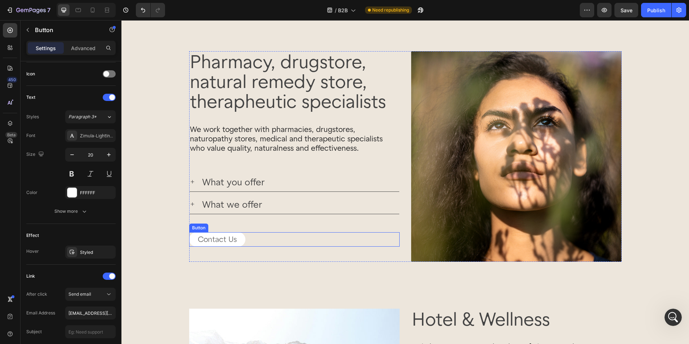
click at [238, 239] on button "Contact Us" at bounding box center [217, 239] width 56 height 14
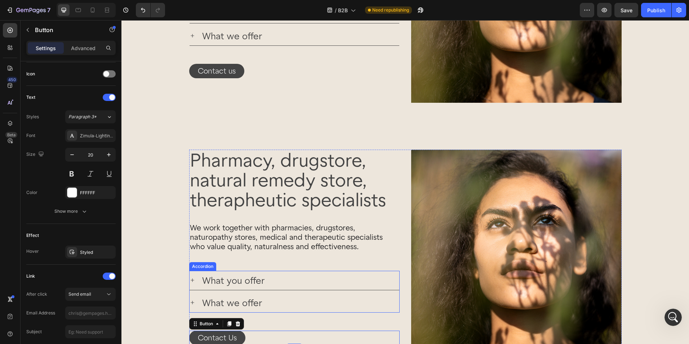
scroll to position [390, 0]
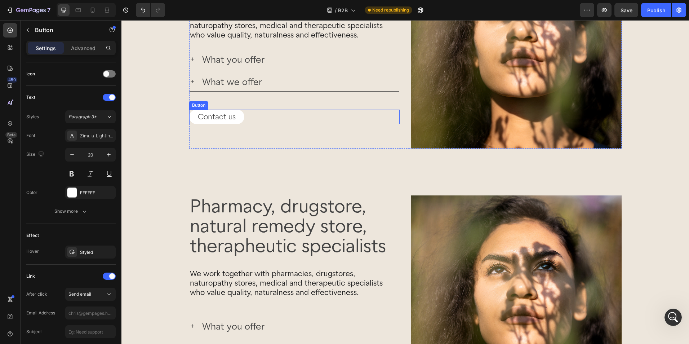
click at [237, 117] on link "Contact us" at bounding box center [216, 117] width 55 height 14
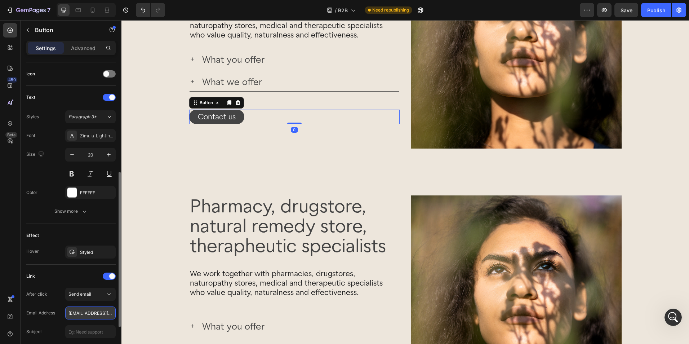
click at [90, 315] on input "[EMAIL_ADDRESS][DOMAIN_NAME]" at bounding box center [90, 312] width 50 height 13
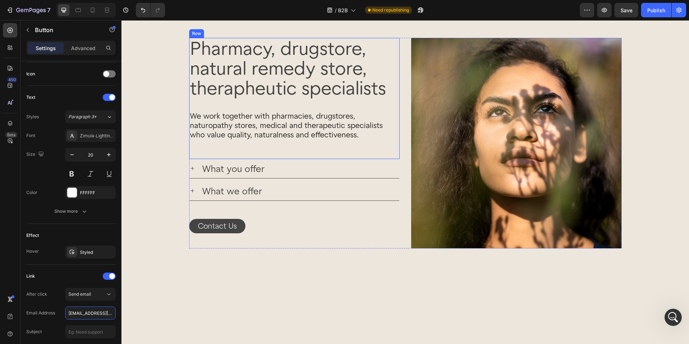
scroll to position [570, 0]
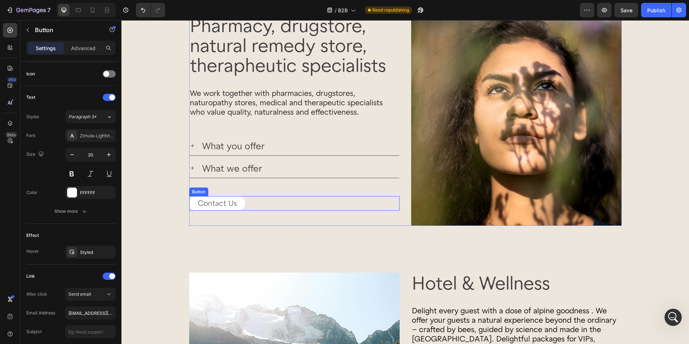
click at [241, 206] on button "Contact Us" at bounding box center [217, 203] width 56 height 14
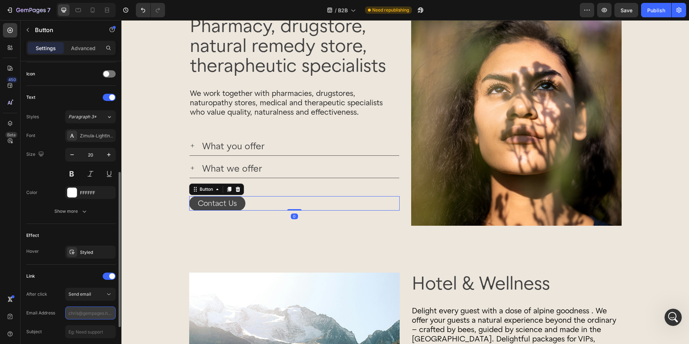
click at [83, 313] on input "text" at bounding box center [90, 312] width 50 height 13
type input "[EMAIL_ADDRESS][DOMAIN_NAME]"
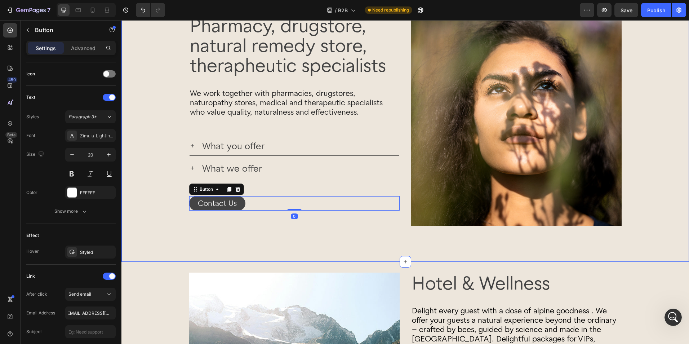
click at [342, 248] on div "Image Pharmacy, drugstore, natural remedy store, therapheutic specialists Headi…" at bounding box center [405, 132] width 568 height 257
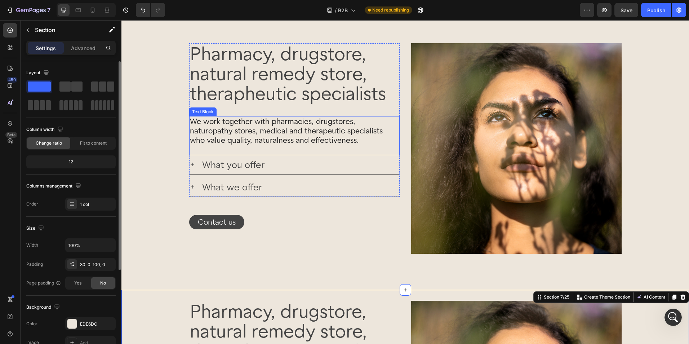
scroll to position [246, 0]
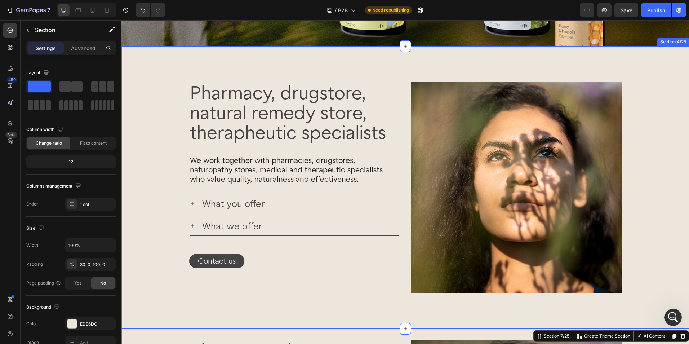
click at [656, 168] on div "Pharmacy, drugstore, natural remedy store, therapheutic specialists Heading We …" at bounding box center [405, 187] width 568 height 211
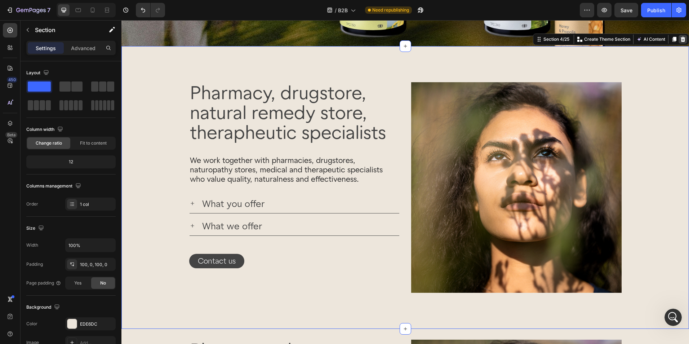
click at [681, 42] on icon at bounding box center [683, 39] width 5 height 5
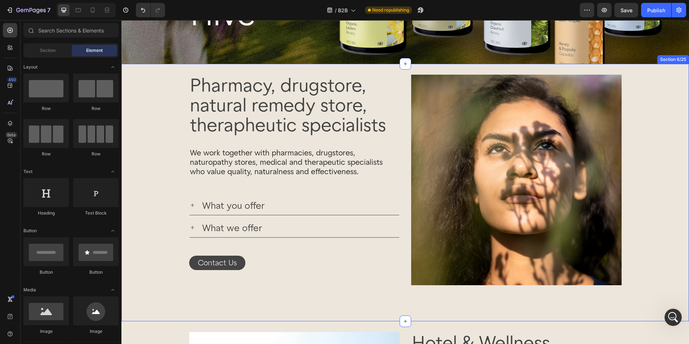
scroll to position [66, 0]
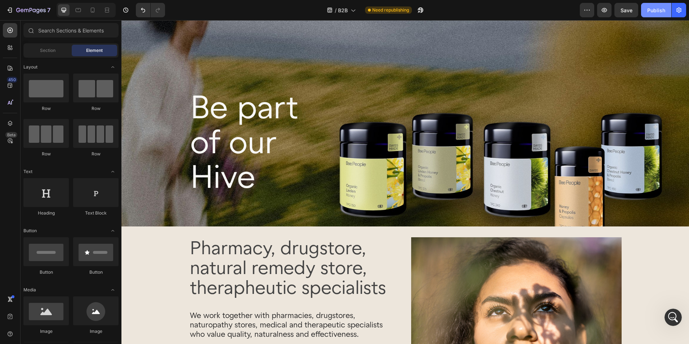
click at [664, 14] on button "Publish" at bounding box center [656, 10] width 30 height 14
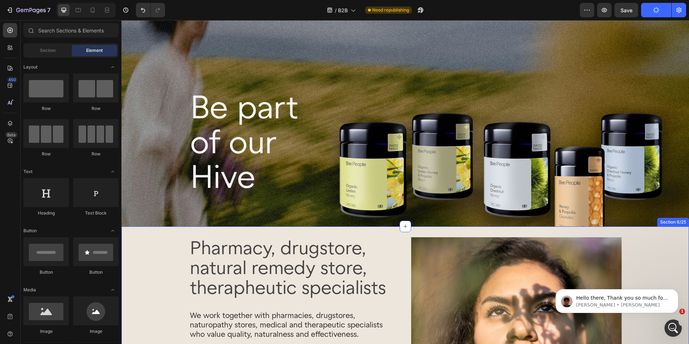
scroll to position [110, 0]
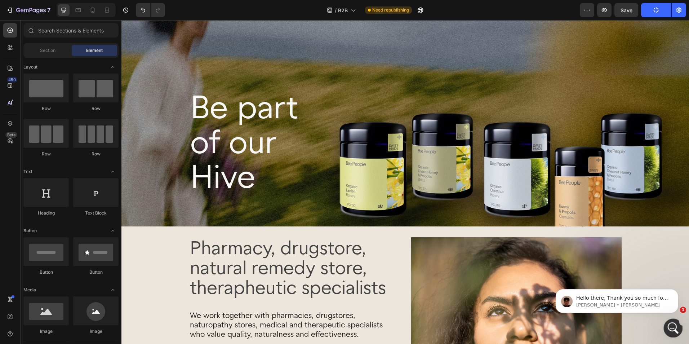
click at [668, 330] on div "Intercom-Nachrichtendienst öffnen" at bounding box center [672, 327] width 24 height 24
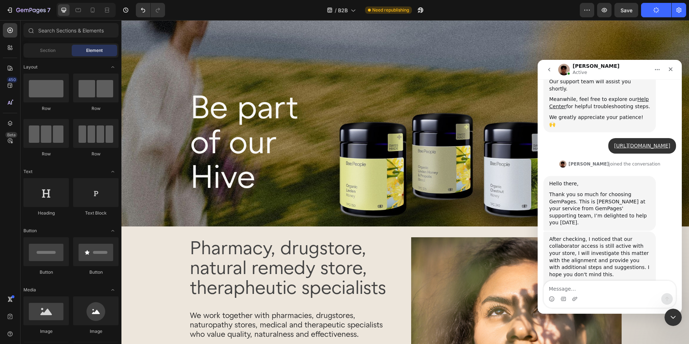
scroll to position [191, 0]
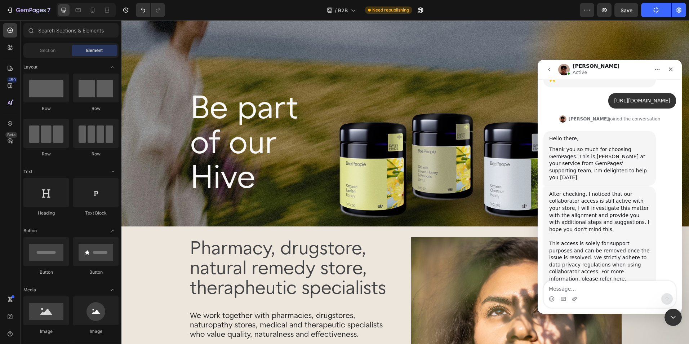
click at [602, 285] on textarea "Message…" at bounding box center [610, 287] width 132 height 12
type textarea "Thank you"
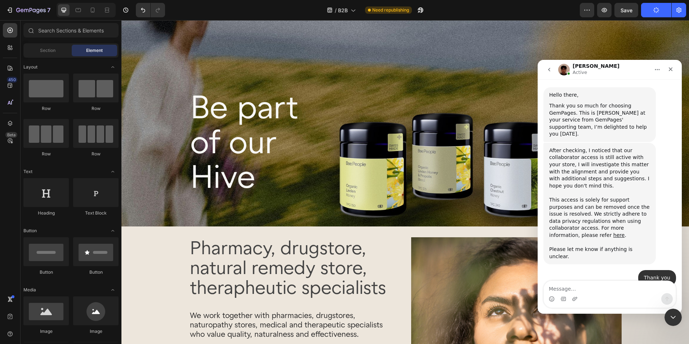
scroll to position [234, 0]
click at [670, 318] on icon "Intercom-Nachrichtendienst schließen" at bounding box center [672, 316] width 9 height 9
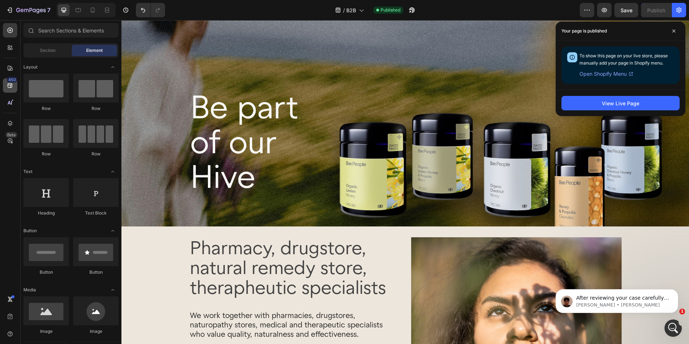
scroll to position [346, 0]
click at [665, 326] on div "Intercom-Nachrichtendienst öffnen" at bounding box center [672, 327] width 24 height 24
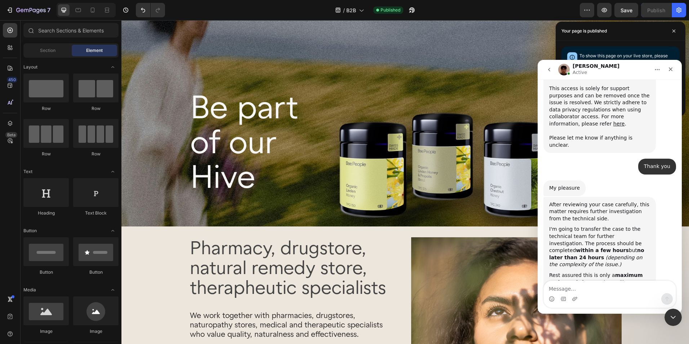
click at [598, 287] on textarea "Message…" at bounding box center [610, 287] width 132 height 12
type textarea "Sounds good"
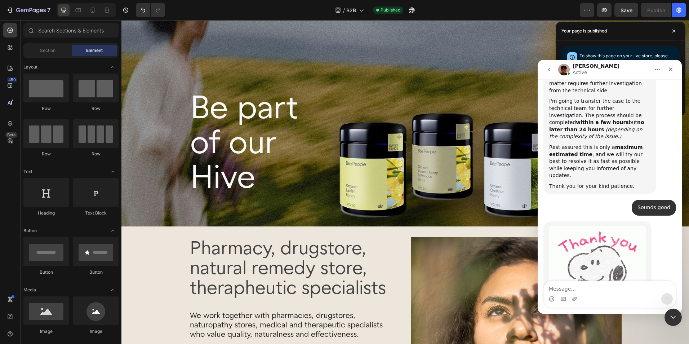
scroll to position [474, 0]
click at [670, 315] on icon "Intercom-Nachrichtendienst schließen" at bounding box center [672, 316] width 9 height 9
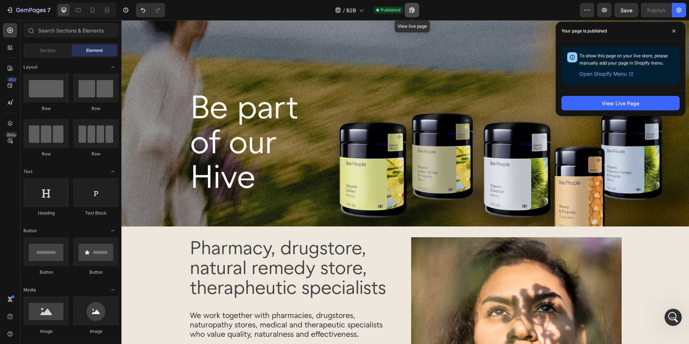
click at [419, 9] on button "button" at bounding box center [412, 10] width 14 height 14
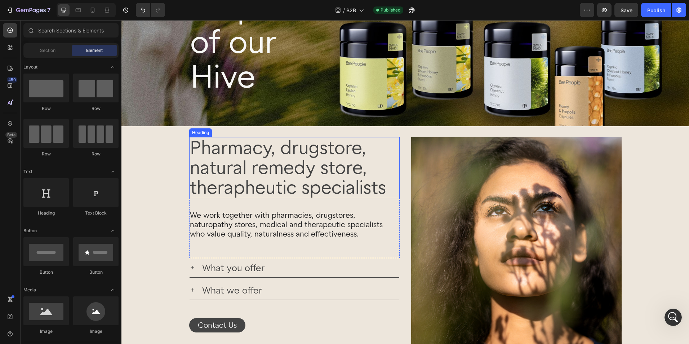
scroll to position [174, 0]
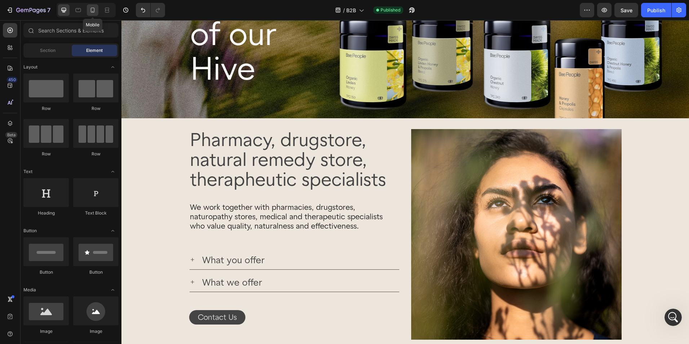
click at [94, 7] on icon at bounding box center [92, 9] width 7 height 7
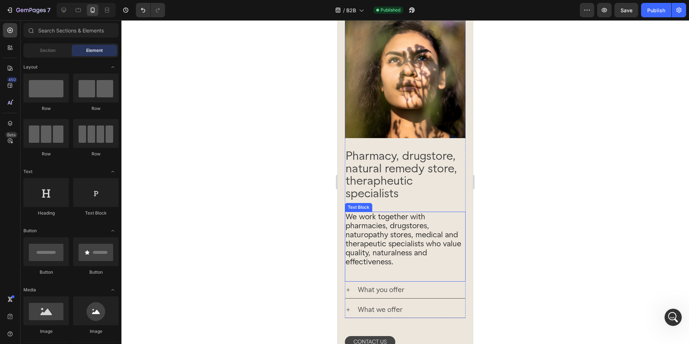
click at [440, 271] on div "We work together with pharmacies, drugstores, naturopathy stores, medical and t…" at bounding box center [405, 247] width 121 height 70
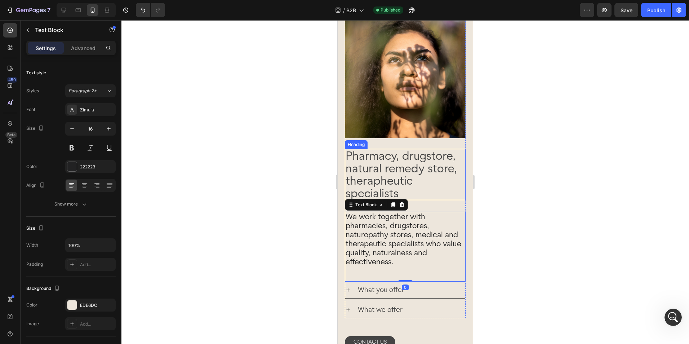
click at [445, 150] on h2 "Pharmacy, drugstore, natural remedy store, therapheutic specialists" at bounding box center [405, 174] width 121 height 51
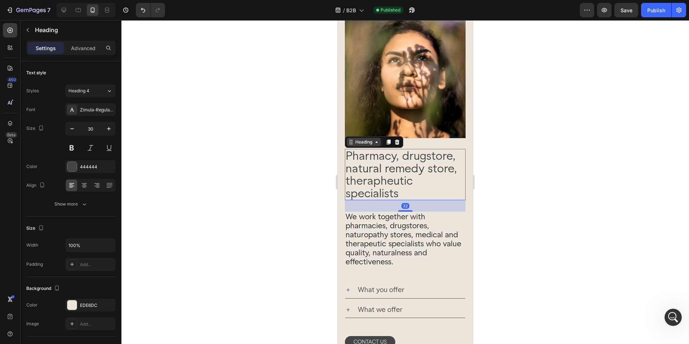
click at [379, 139] on icon at bounding box center [377, 142] width 6 height 6
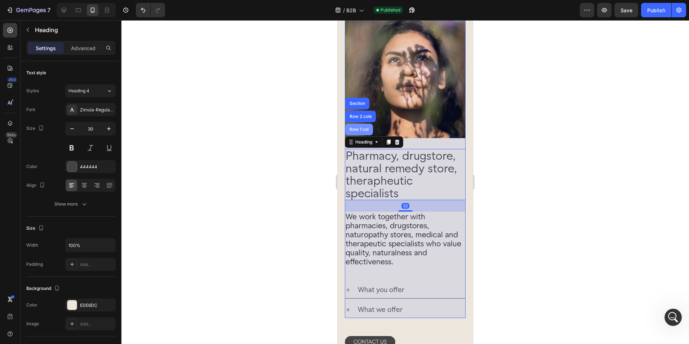
click at [366, 128] on div "Row 1 col" at bounding box center [359, 130] width 28 height 12
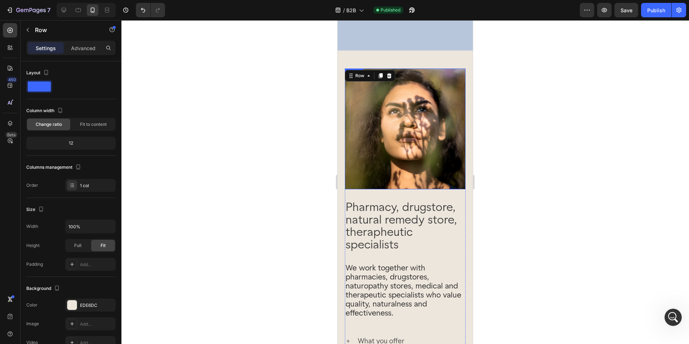
scroll to position [30, 0]
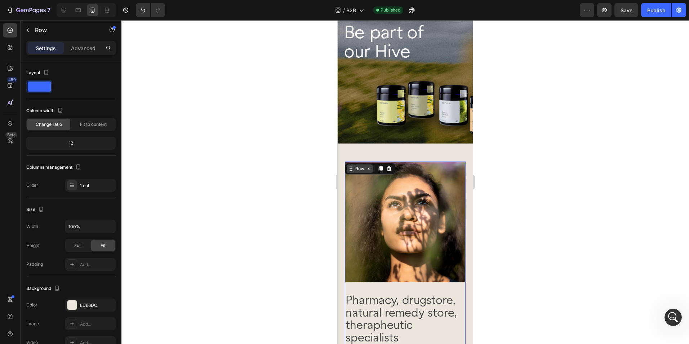
click at [368, 169] on icon at bounding box center [369, 168] width 2 height 1
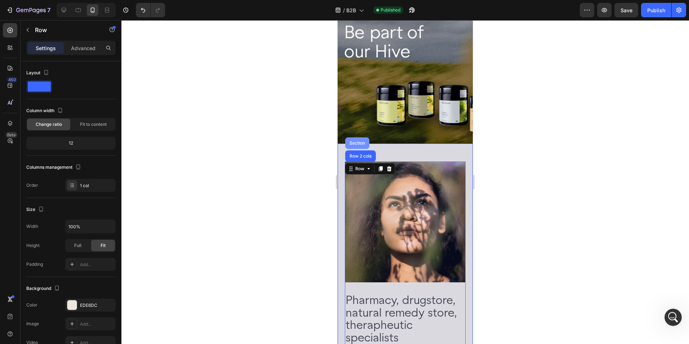
click at [360, 142] on div "Section" at bounding box center [357, 143] width 18 height 4
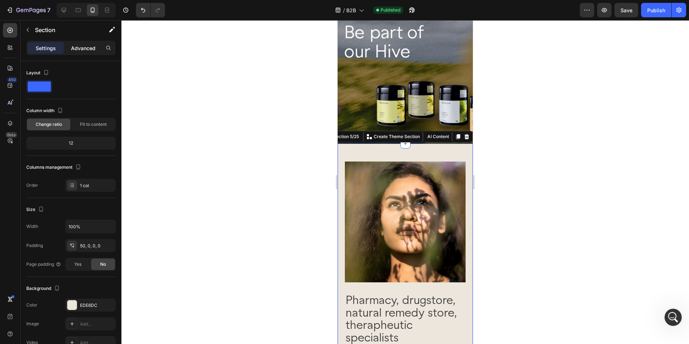
click at [73, 47] on p "Advanced" at bounding box center [83, 48] width 25 height 8
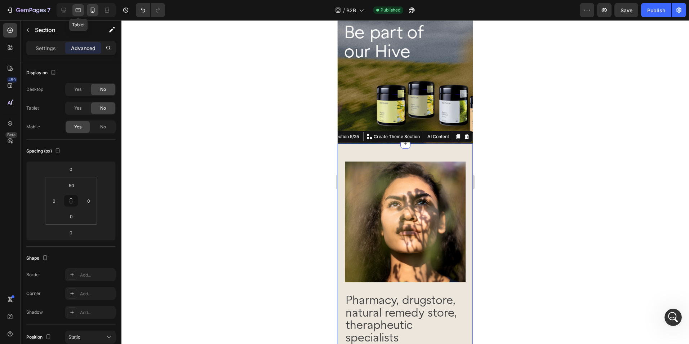
click at [78, 14] on div at bounding box center [78, 10] width 12 height 12
type input "100"
type input "30"
type input "100"
type input "30"
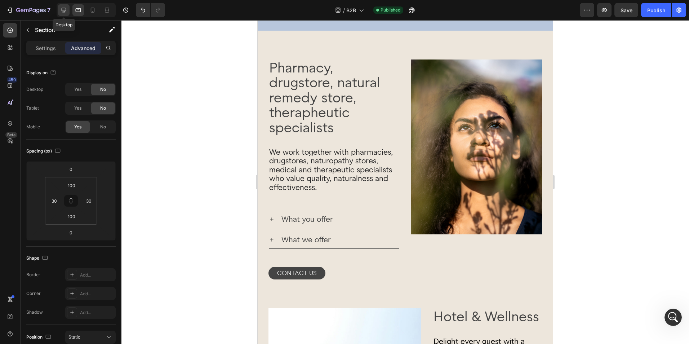
click at [67, 13] on icon at bounding box center [63, 9] width 7 height 7
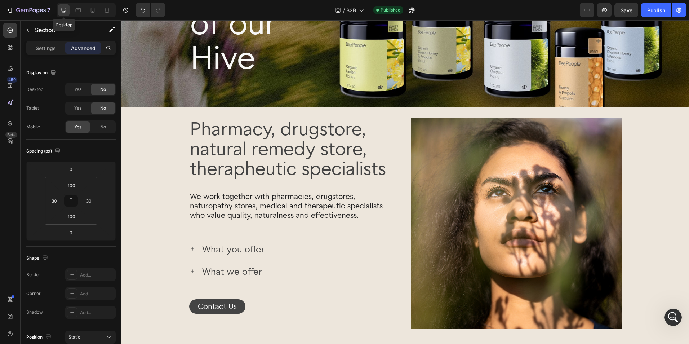
type input "0"
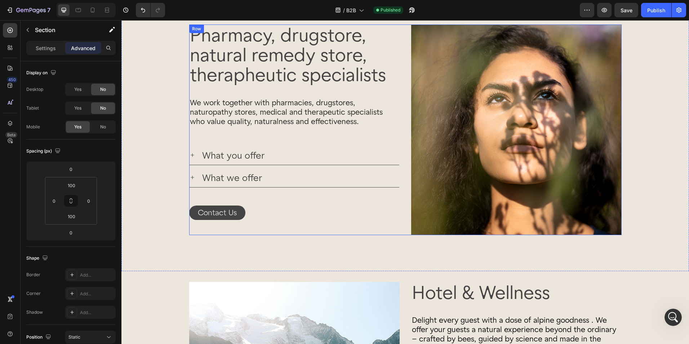
scroll to position [200, 0]
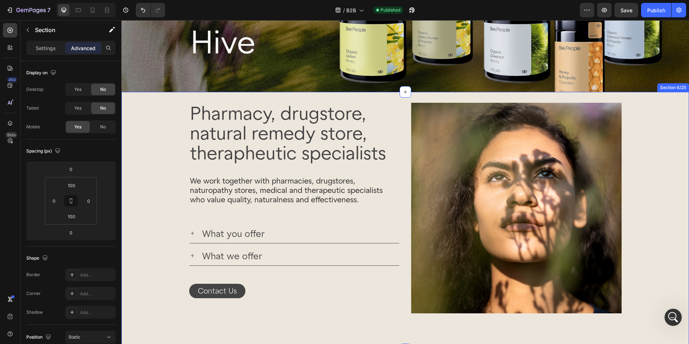
click at [167, 122] on div "Image Pharmacy, drugstore, natural remedy store, therapheutic specialists Headi…" at bounding box center [405, 208] width 568 height 211
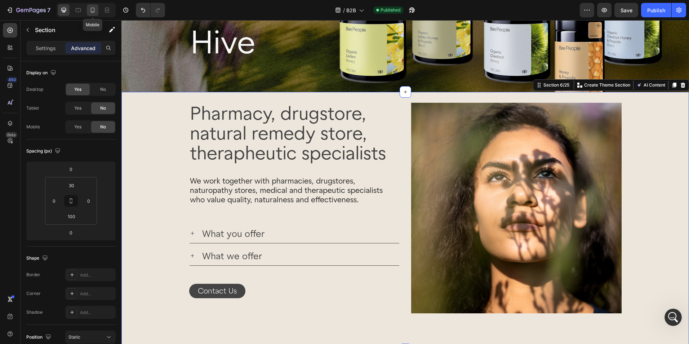
click at [93, 13] on icon at bounding box center [92, 9] width 7 height 7
type input "50"
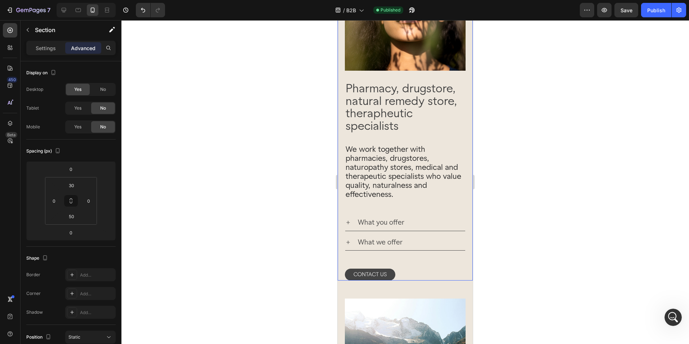
scroll to position [247, 0]
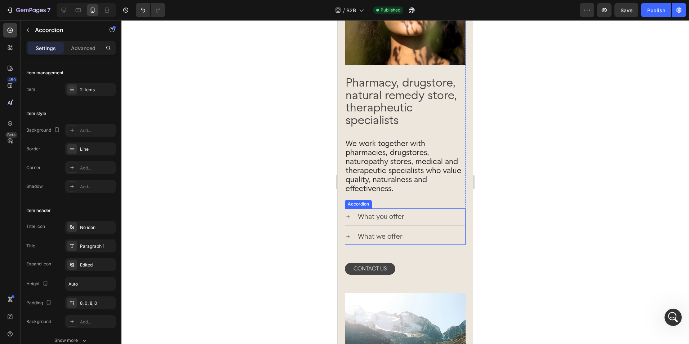
click at [346, 214] on icon at bounding box center [348, 217] width 6 height 6
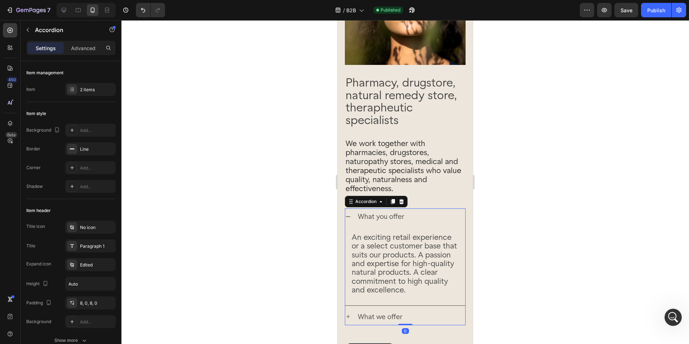
click at [348, 214] on icon at bounding box center [348, 217] width 6 height 6
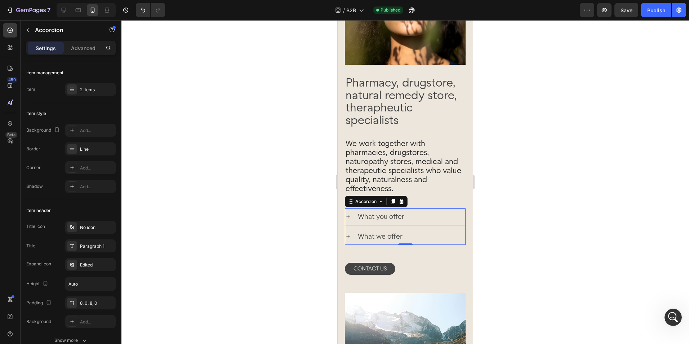
click at [354, 229] on div "What we offer" at bounding box center [405, 236] width 120 height 16
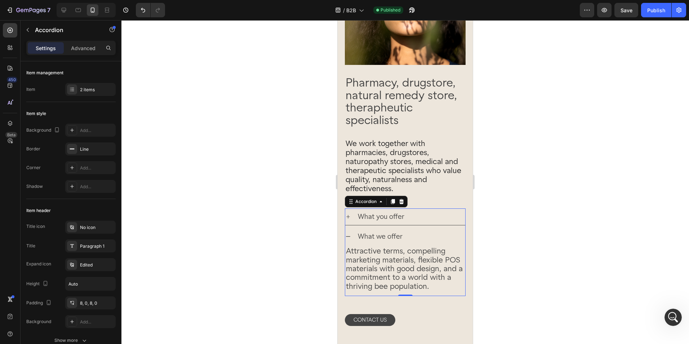
click at [352, 230] on div "What we offer" at bounding box center [405, 236] width 120 height 16
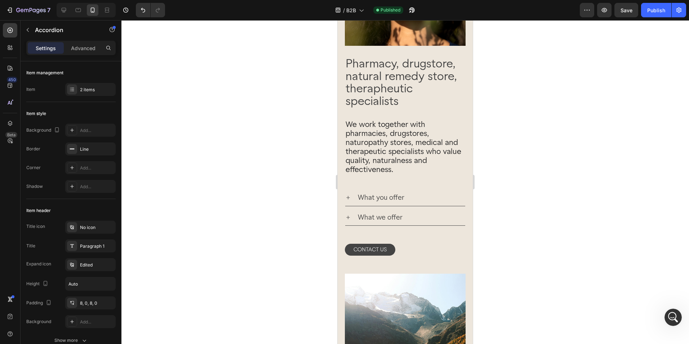
scroll to position [283, 0]
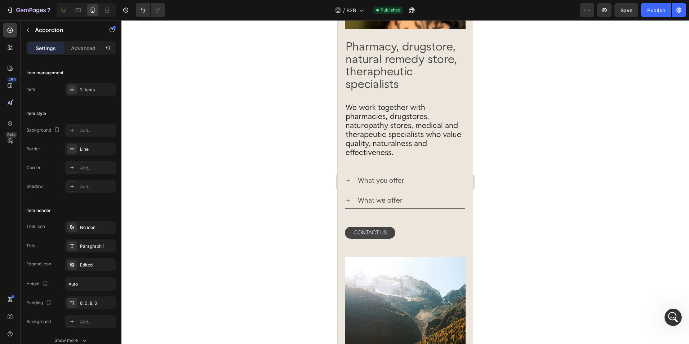
click at [456, 196] on div "What we offer" at bounding box center [411, 200] width 109 height 10
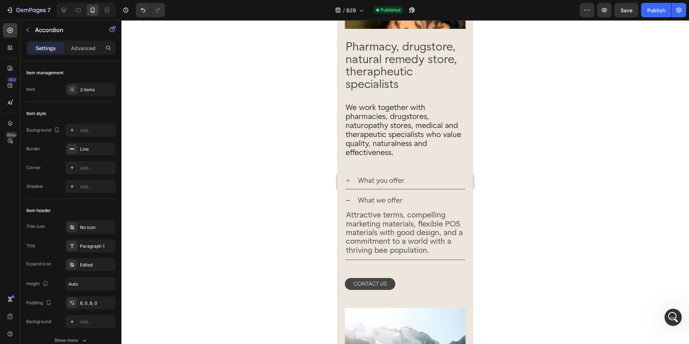
click at [456, 196] on div "What we offer" at bounding box center [411, 200] width 109 height 10
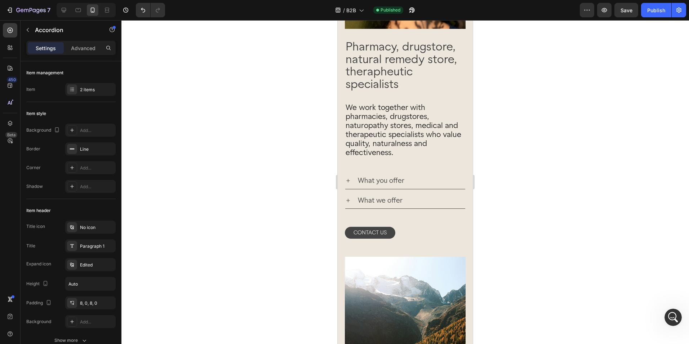
click at [349, 178] on icon at bounding box center [348, 181] width 6 height 6
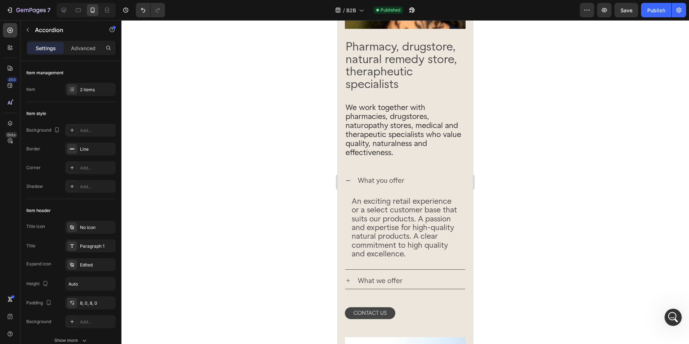
click at [349, 178] on icon at bounding box center [348, 181] width 6 height 6
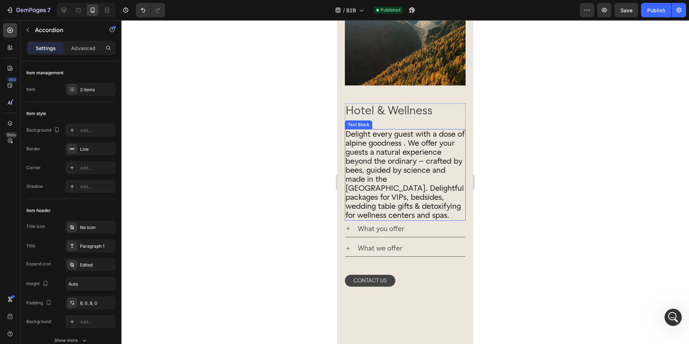
scroll to position [607, 0]
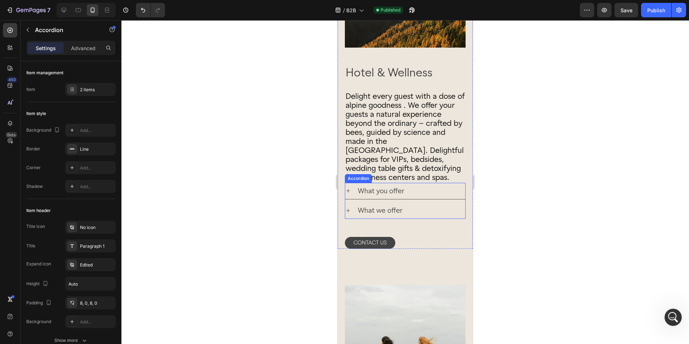
click at [447, 205] on div "What we offer" at bounding box center [411, 210] width 109 height 10
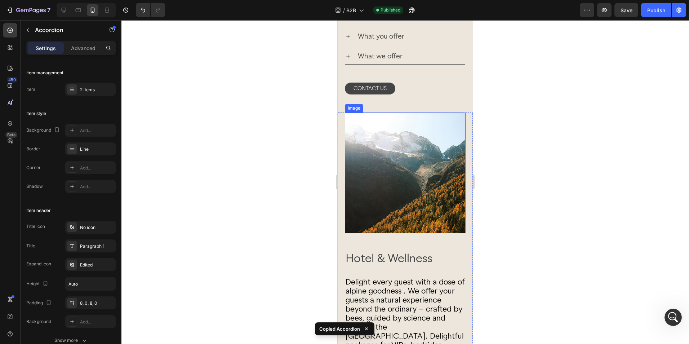
scroll to position [319, 0]
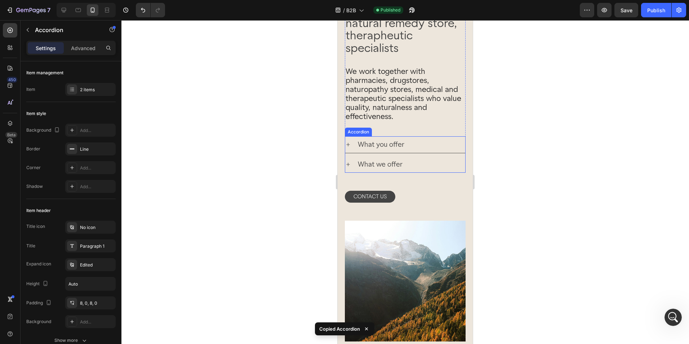
click at [437, 161] on div "What we offer" at bounding box center [411, 164] width 109 height 10
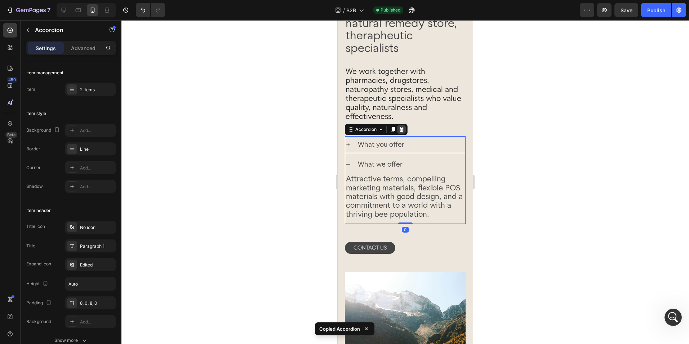
click at [401, 127] on icon at bounding box center [401, 129] width 5 height 5
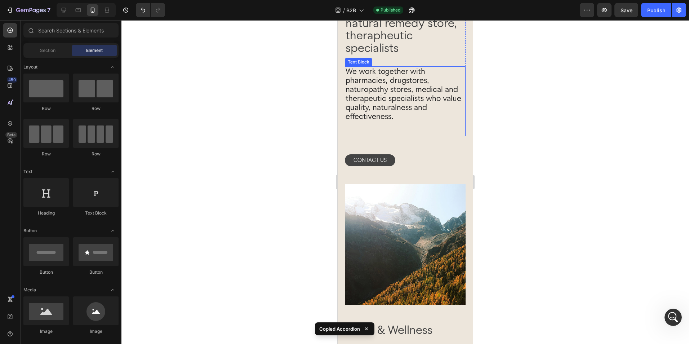
click at [415, 123] on div "We work together with pharmacies, drugstores, naturopathy stores, medical and t…" at bounding box center [405, 101] width 121 height 70
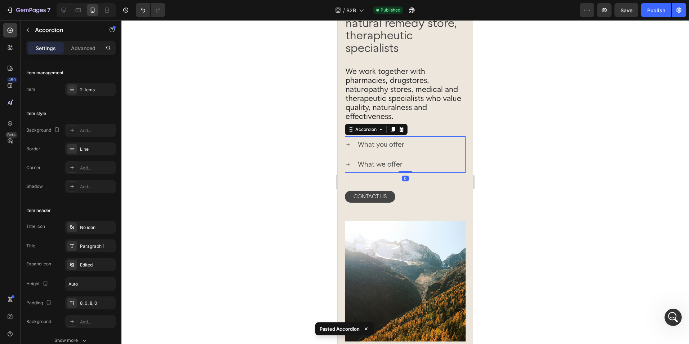
click at [413, 139] on div "What you offer" at bounding box center [411, 144] width 109 height 10
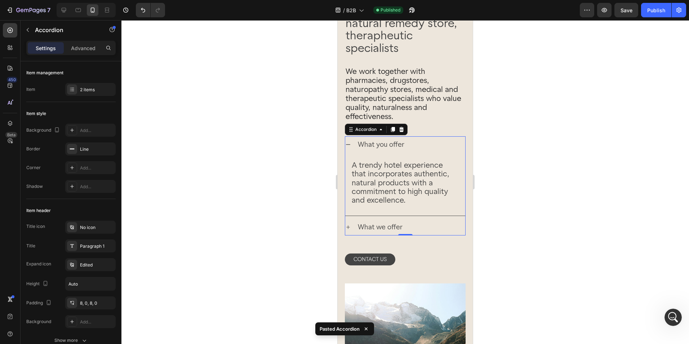
click at [419, 222] on div "What we offer" at bounding box center [411, 227] width 109 height 10
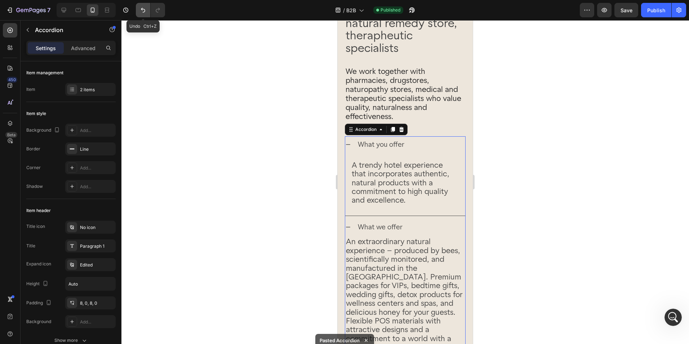
click at [139, 16] on button "Undo/Redo" at bounding box center [143, 10] width 14 height 14
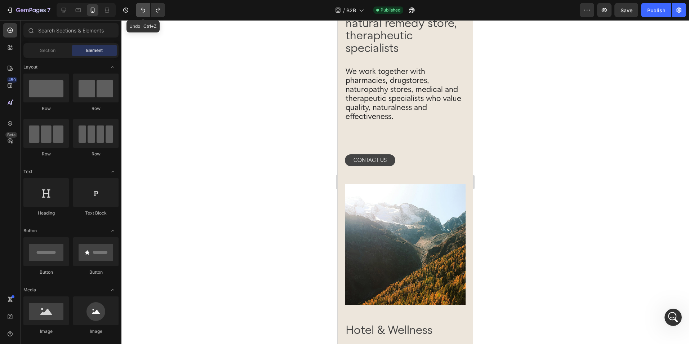
click at [140, 16] on button "Undo/Redo" at bounding box center [143, 10] width 14 height 14
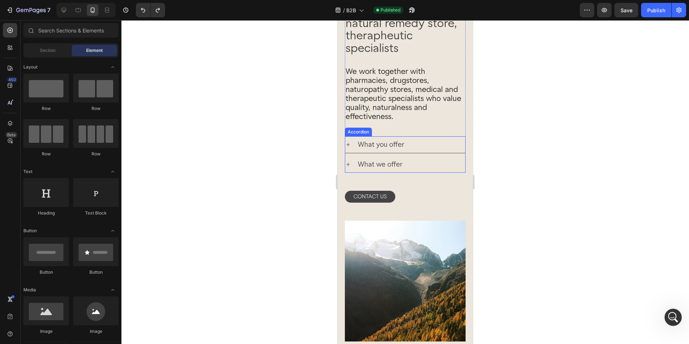
click at [422, 162] on div "What we offer" at bounding box center [411, 164] width 109 height 10
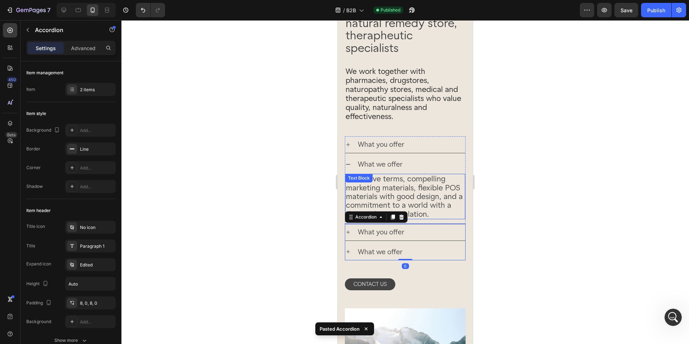
click at [410, 194] on span "Attractive terms, compelling marketing materials, flexible POS materials with g…" at bounding box center [404, 196] width 117 height 44
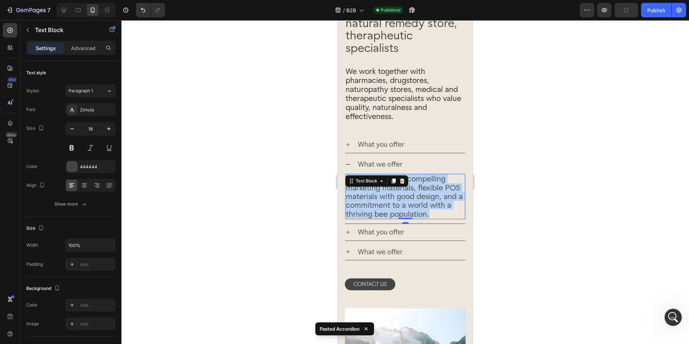
click at [410, 194] on span "Attractive terms, compelling marketing materials, flexible POS materials with g…" at bounding box center [404, 196] width 117 height 44
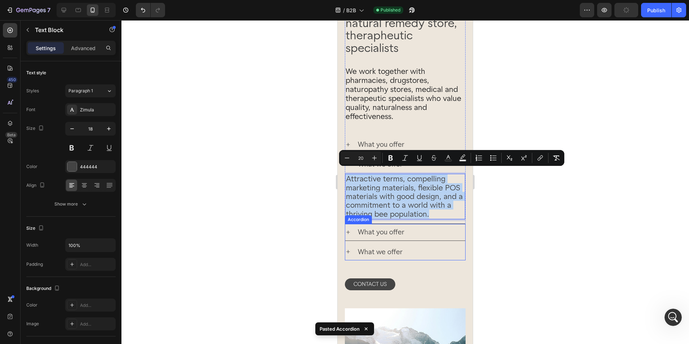
click at [401, 248] on p "What we offer" at bounding box center [380, 252] width 45 height 8
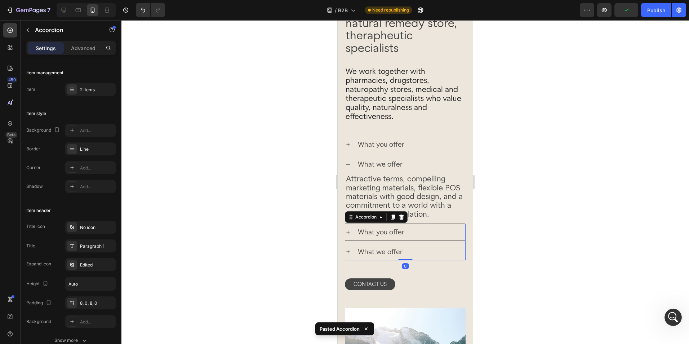
click at [424, 253] on div "What we offer" at bounding box center [405, 252] width 120 height 16
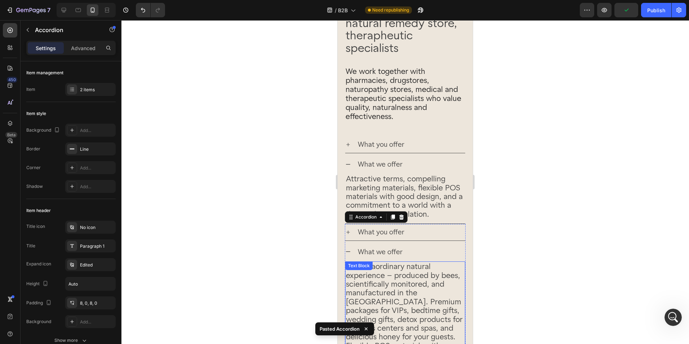
click at [417, 264] on span "An extraordinary natural experience – produced by bees, scientifically monitore…" at bounding box center [404, 319] width 116 height 115
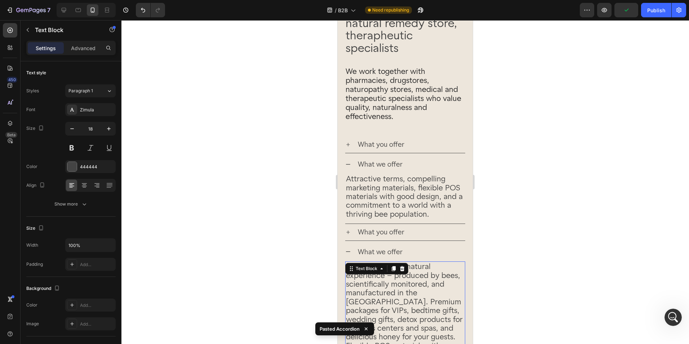
click at [417, 264] on span "An extraordinary natural experience – produced by bees, scientifically monitore…" at bounding box center [404, 319] width 116 height 115
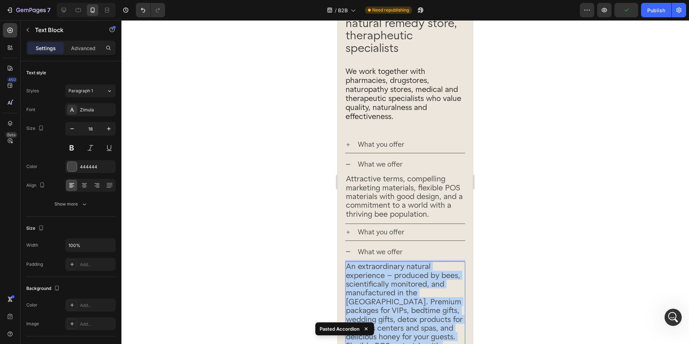
click at [417, 264] on span "An extraordinary natural experience – produced by bees, scientifically monitore…" at bounding box center [404, 319] width 116 height 115
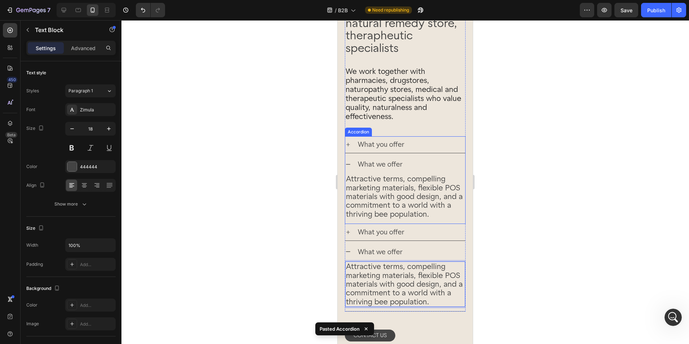
click at [393, 143] on p "What you offer" at bounding box center [381, 144] width 47 height 8
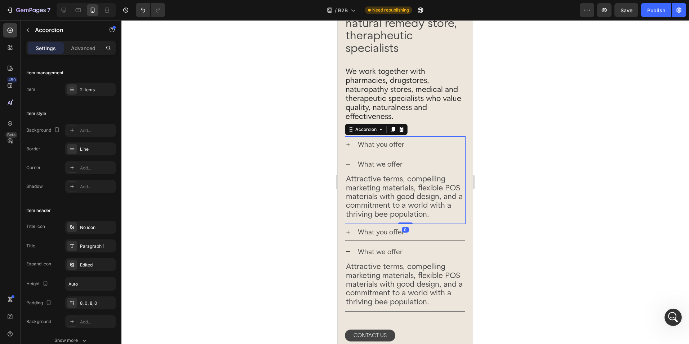
click at [441, 139] on div "What you offer" at bounding box center [411, 144] width 109 height 10
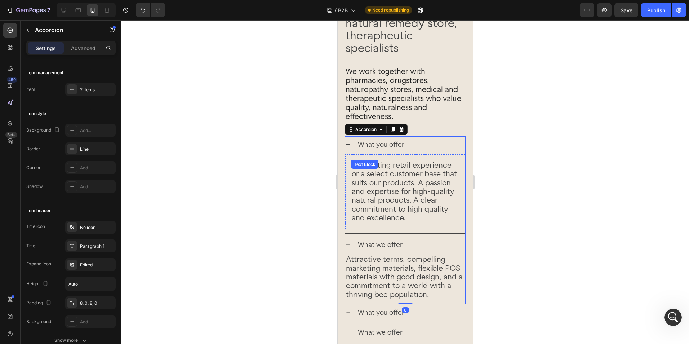
click at [413, 171] on span "An exciting retail experience or a select customer base that suits our products…" at bounding box center [404, 191] width 105 height 62
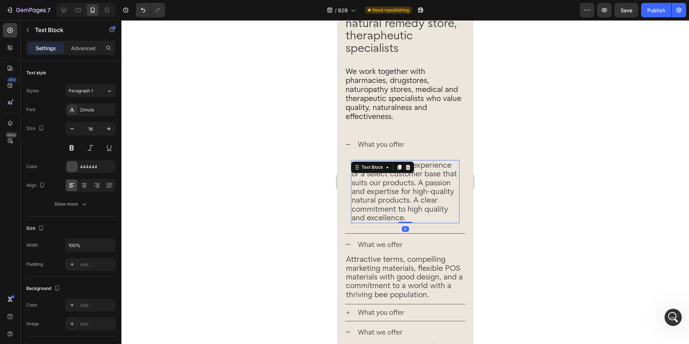
click at [413, 171] on span "An exciting retail experience or a select customer base that suits our products…" at bounding box center [404, 191] width 105 height 62
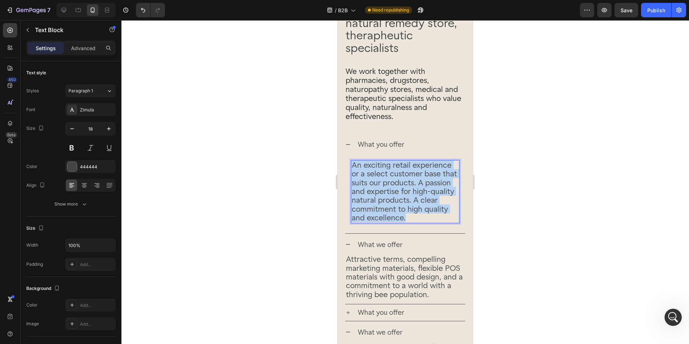
click at [413, 171] on span "An exciting retail experience or a select customer base that suits our products…" at bounding box center [404, 191] width 105 height 62
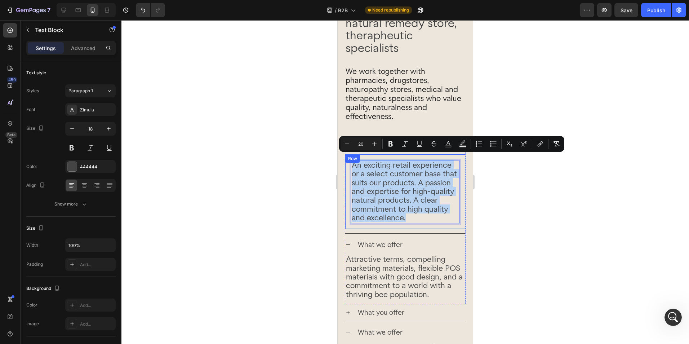
scroll to position [355, 0]
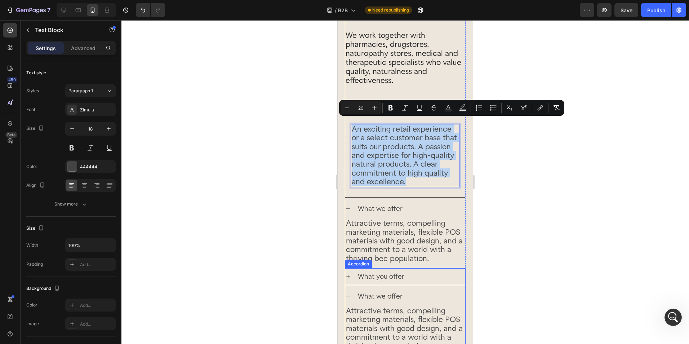
click at [419, 276] on div "What you offer" at bounding box center [411, 276] width 109 height 10
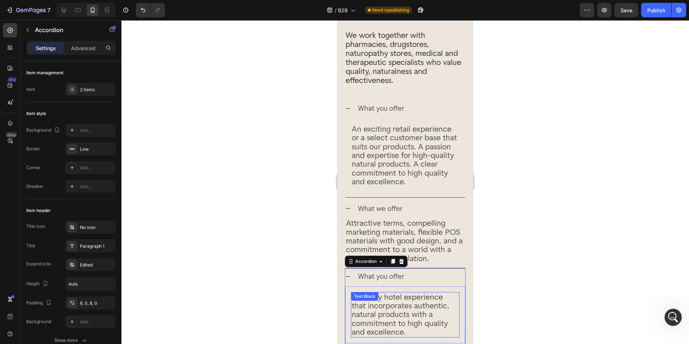
click at [410, 306] on span "A trendy hotel experience that incorporates authentic, natural products with a …" at bounding box center [401, 314] width 98 height 44
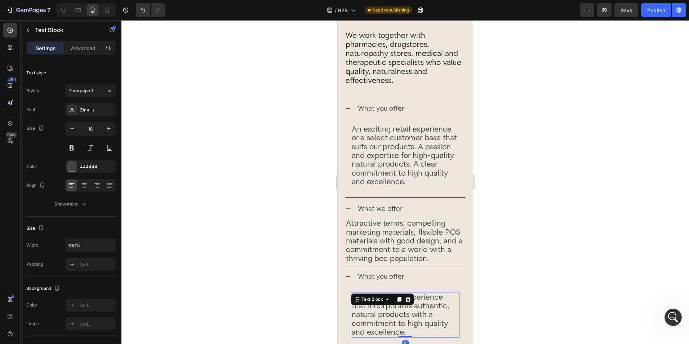
click at [410, 304] on div at bounding box center [408, 299] width 9 height 9
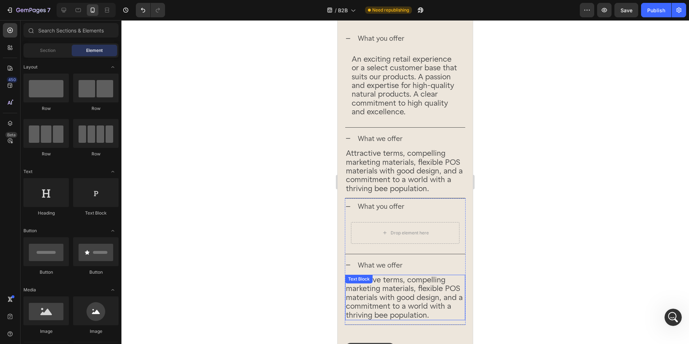
scroll to position [463, 0]
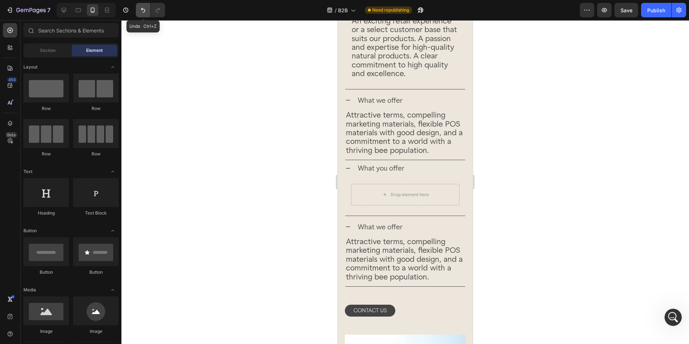
click at [138, 12] on button "Undo/Redo" at bounding box center [143, 10] width 14 height 14
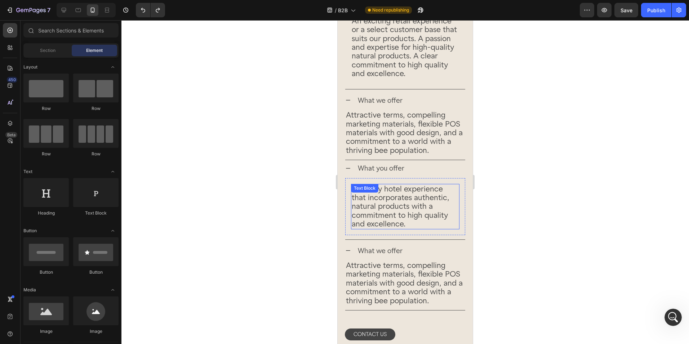
click at [407, 204] on span "A trendy hotel experience that incorporates authentic, natural products with a …" at bounding box center [401, 206] width 98 height 44
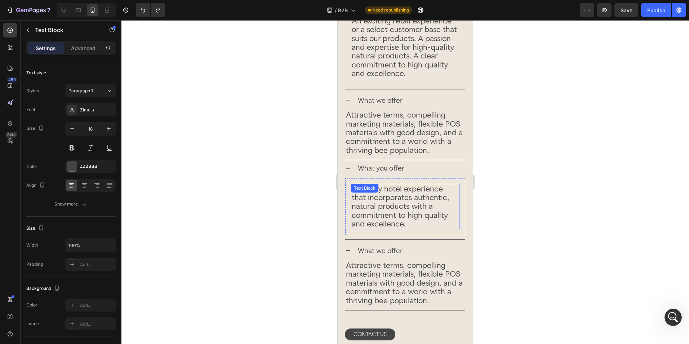
click at [407, 204] on span "A trendy hotel experience that incorporates authentic, natural products with a …" at bounding box center [401, 206] width 98 height 44
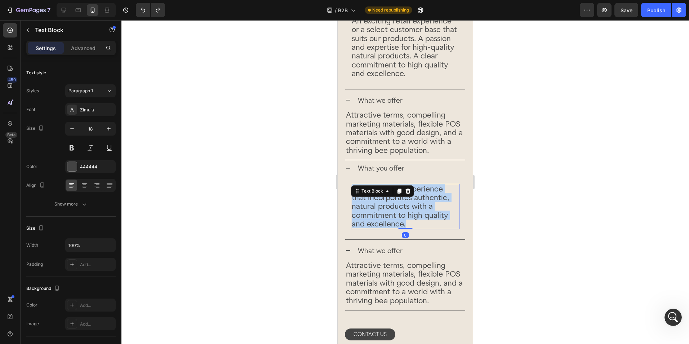
click at [407, 204] on span "A trendy hotel experience that incorporates authentic, natural products with a …" at bounding box center [401, 206] width 98 height 44
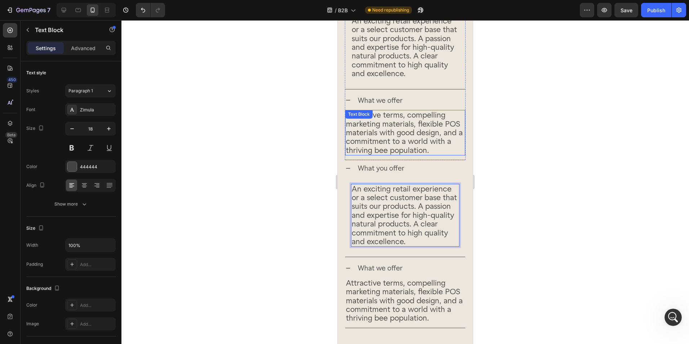
click at [415, 124] on span "Attractive terms, compelling marketing materials, flexible POS materials with g…" at bounding box center [404, 132] width 117 height 44
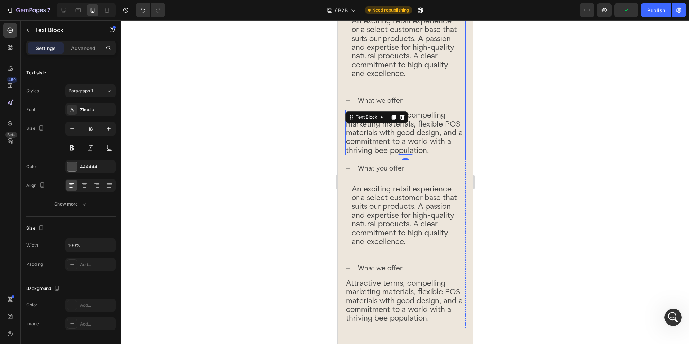
click at [450, 99] on div "What we offer" at bounding box center [411, 100] width 109 height 10
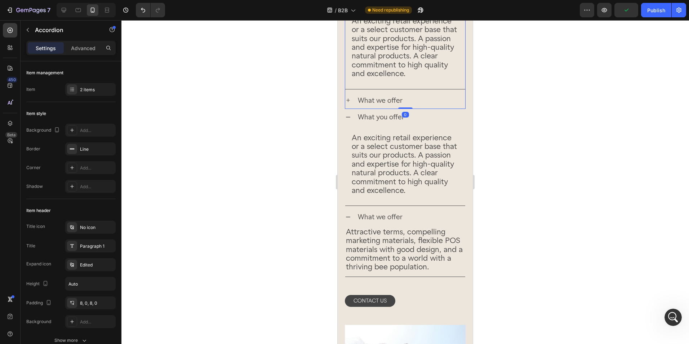
click at [392, 100] on p "What we offer" at bounding box center [380, 100] width 45 height 8
click at [391, 118] on p "What you offer" at bounding box center [381, 117] width 47 height 8
click at [424, 125] on div "What you offer" at bounding box center [405, 117] width 120 height 16
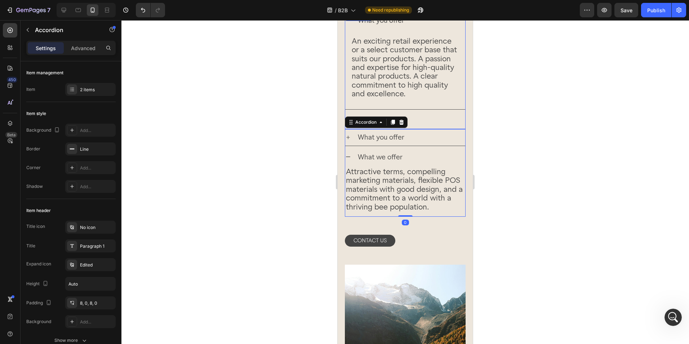
scroll to position [427, 0]
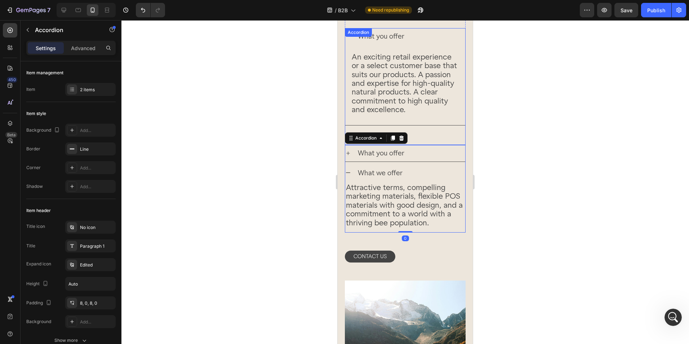
click at [424, 136] on div "What we offer" at bounding box center [411, 136] width 109 height 10
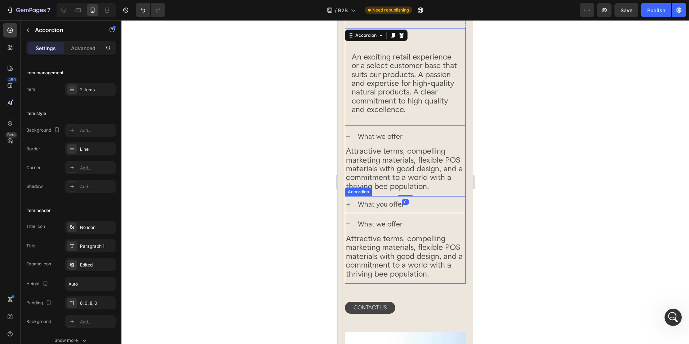
click at [424, 209] on div "What you offer" at bounding box center [411, 204] width 109 height 10
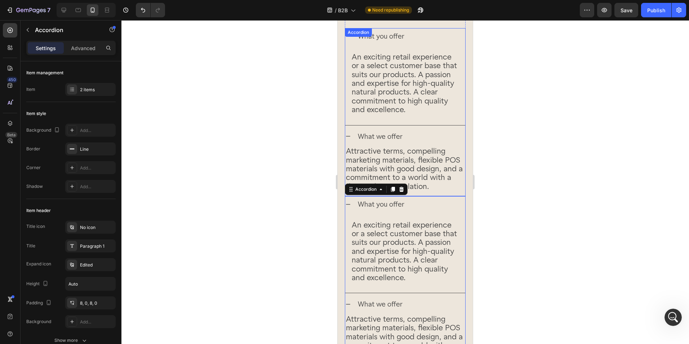
click at [448, 135] on div "What we offer" at bounding box center [411, 136] width 109 height 10
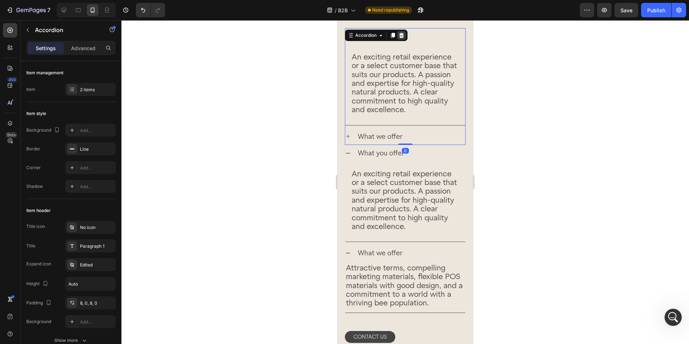
click at [403, 33] on icon at bounding box center [401, 35] width 5 height 5
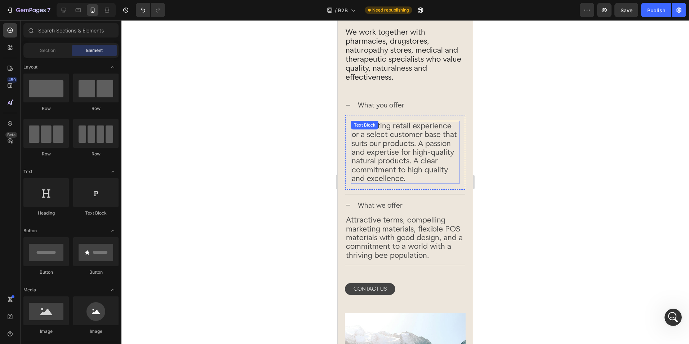
scroll to position [355, 0]
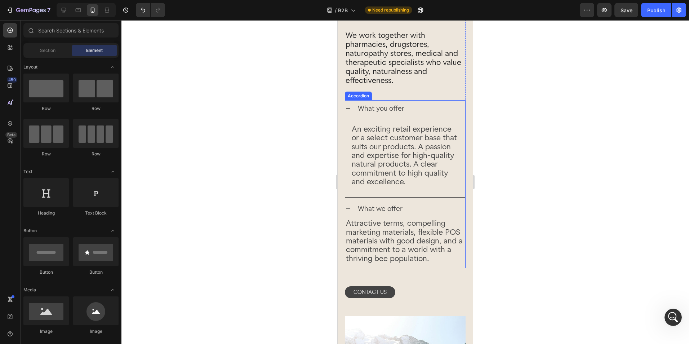
click at [430, 103] on div "What you offer" at bounding box center [411, 108] width 109 height 10
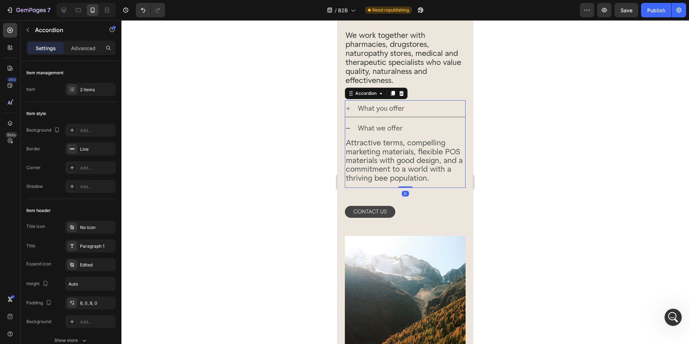
click at [424, 123] on div "What we offer" at bounding box center [411, 128] width 109 height 10
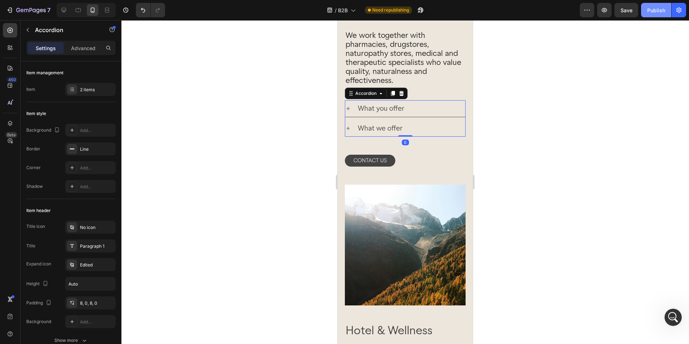
click at [651, 11] on div "Publish" at bounding box center [656, 10] width 18 height 8
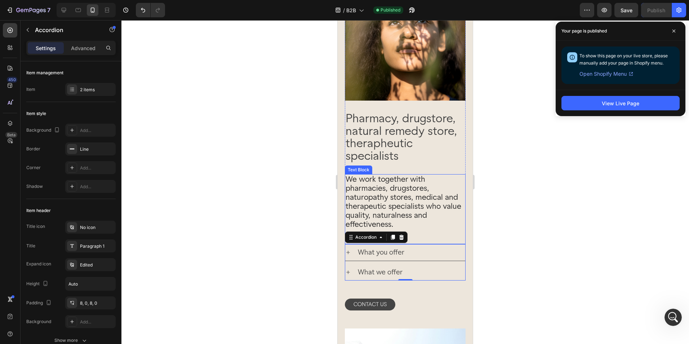
scroll to position [211, 0]
click at [667, 323] on div "Intercom-Nachrichtendienst öffnen" at bounding box center [672, 315] width 17 height 17
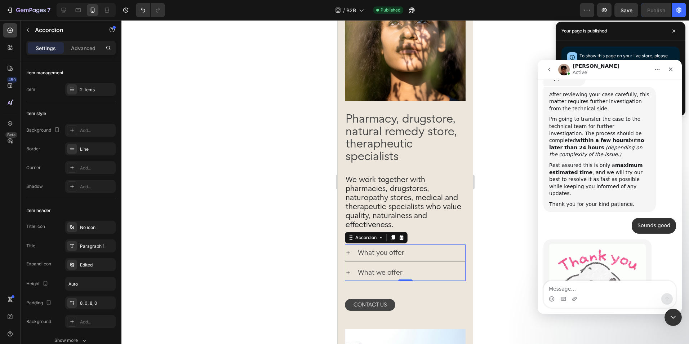
scroll to position [474, 0]
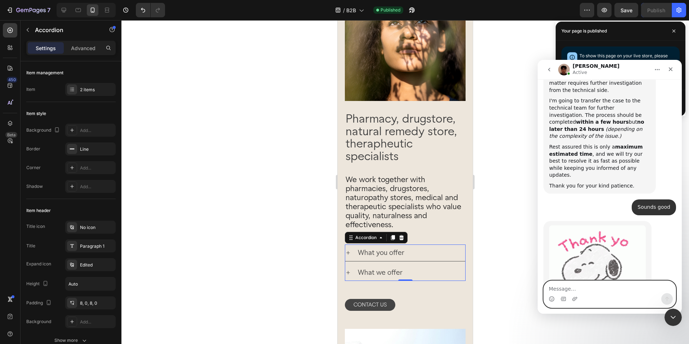
click at [582, 290] on textarea "Message…" at bounding box center [610, 287] width 132 height 12
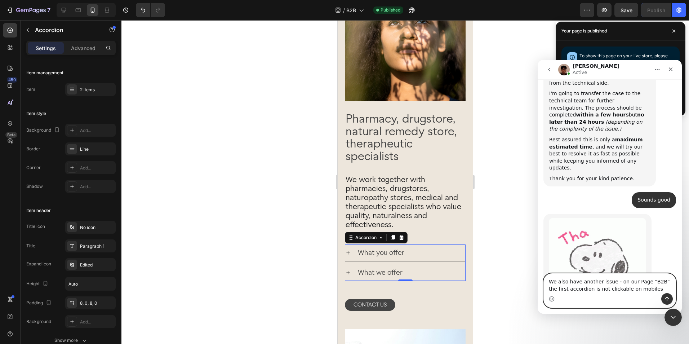
scroll to position [488, 0]
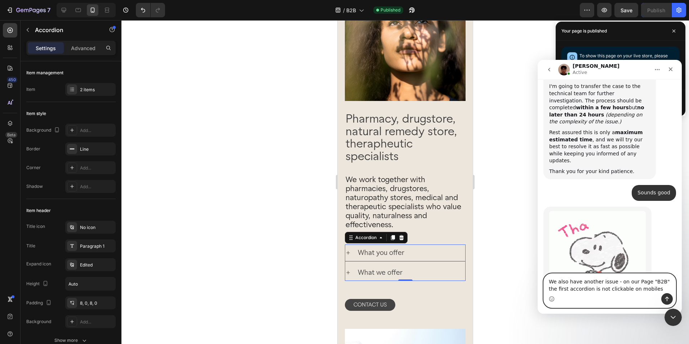
paste textarea "[URL][DOMAIN_NAME]"
type textarea "We also have another issue - on our Page "B2B" the first accordion is not click…"
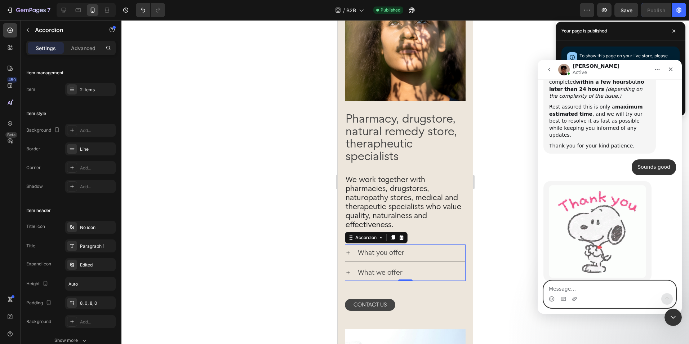
scroll to position [517, 0]
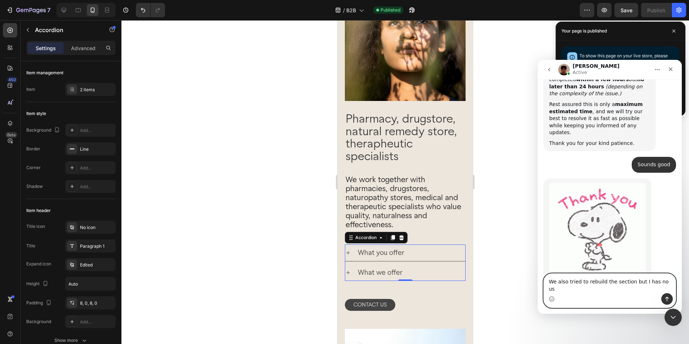
type textarea "We also tried to rebuild the section but I has no use"
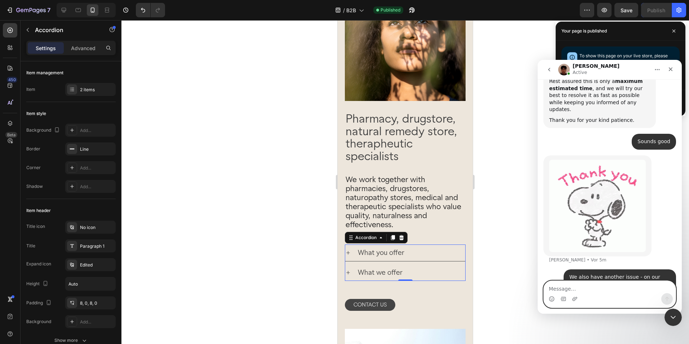
scroll to position [540, 0]
